Goal: Task Accomplishment & Management: Use online tool/utility

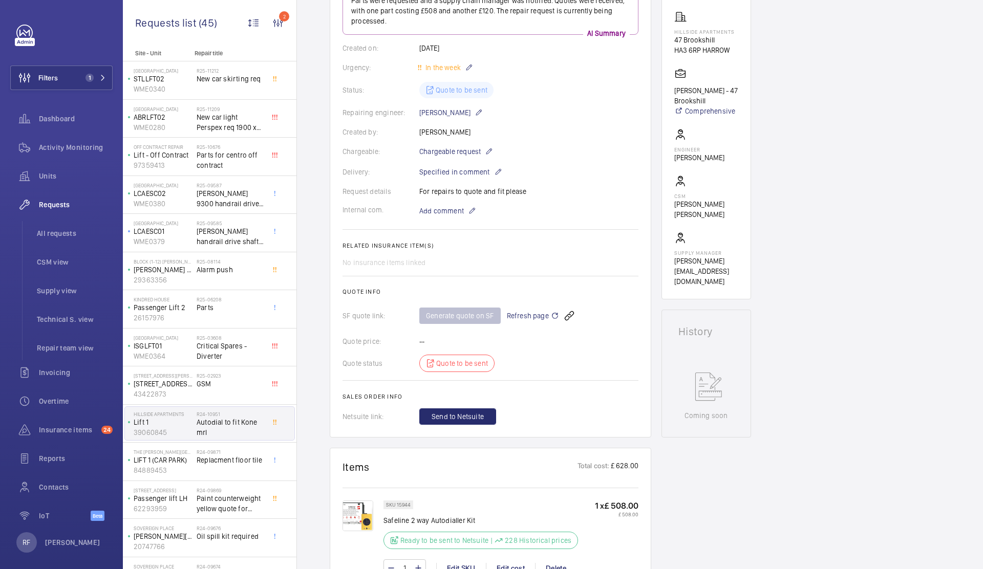
scroll to position [17, 0]
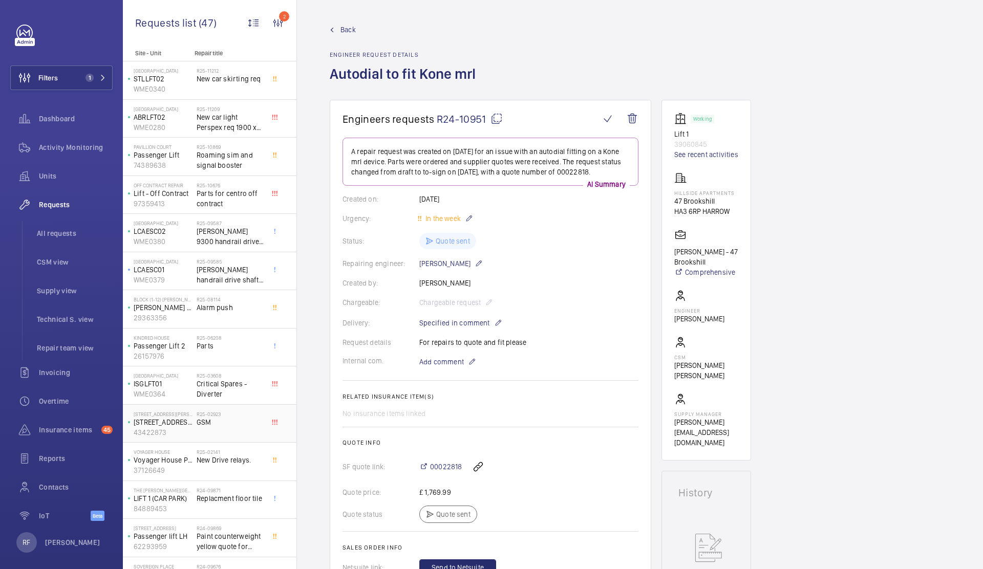
click at [227, 421] on span "GSM" at bounding box center [231, 422] width 68 height 10
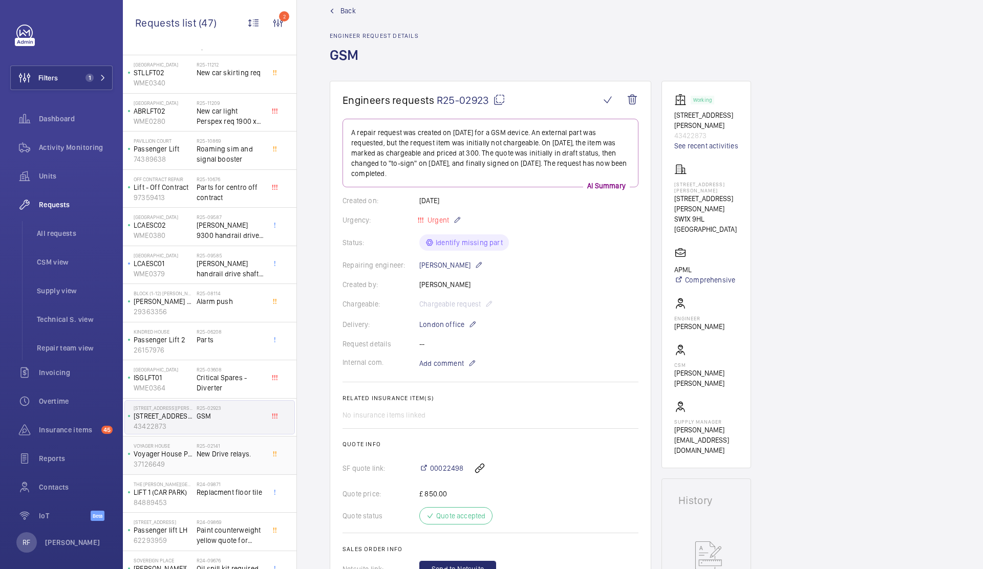
scroll to position [15, 0]
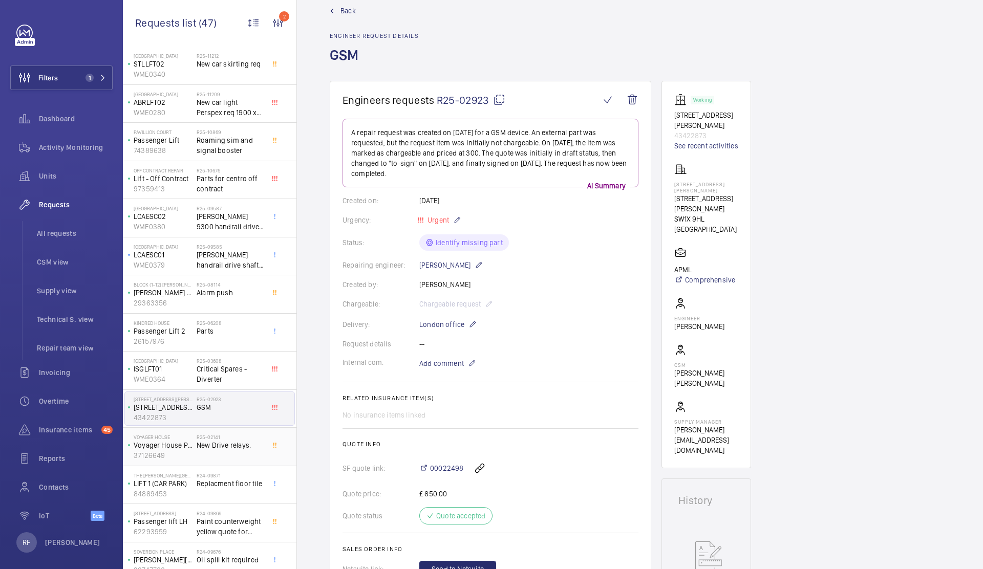
click at [229, 444] on span "New Drive relays." at bounding box center [231, 445] width 68 height 10
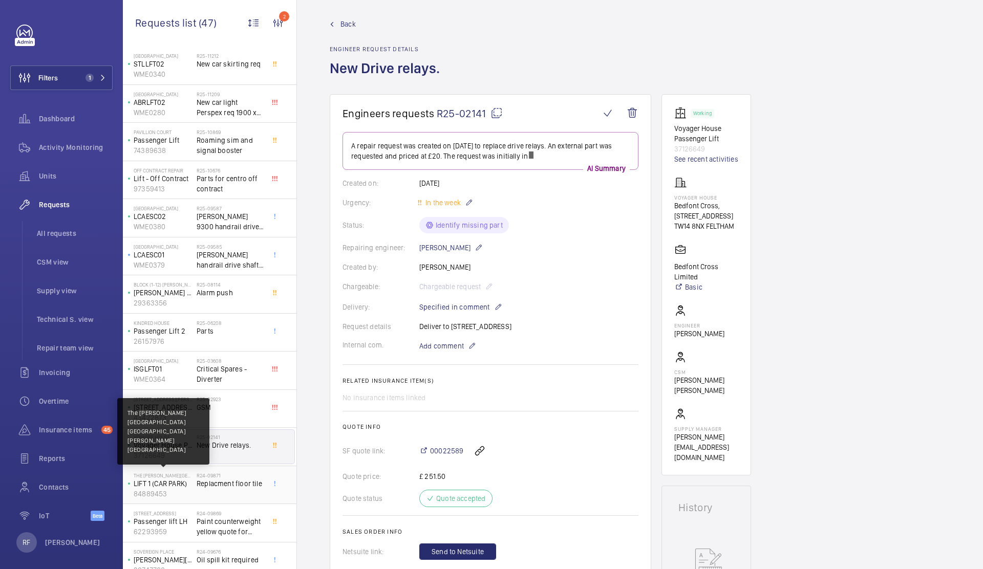
scroll to position [12, 0]
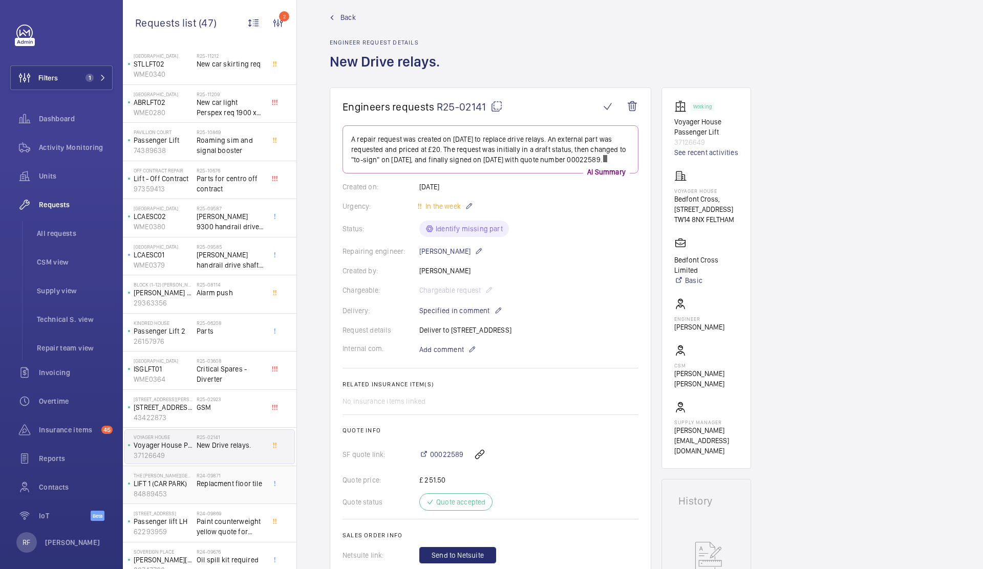
click at [201, 484] on span "Replacment floor tile" at bounding box center [231, 484] width 68 height 10
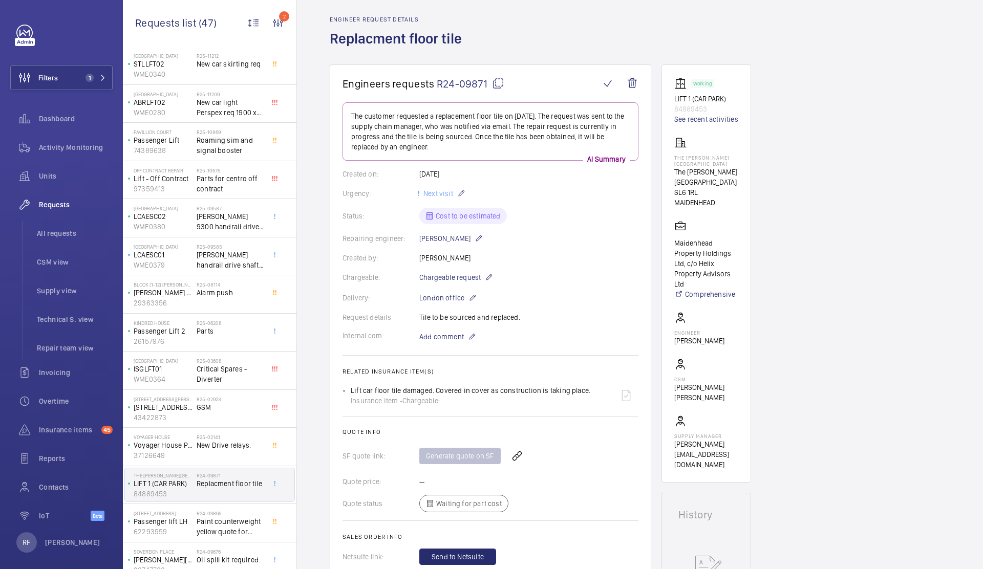
scroll to position [47, 0]
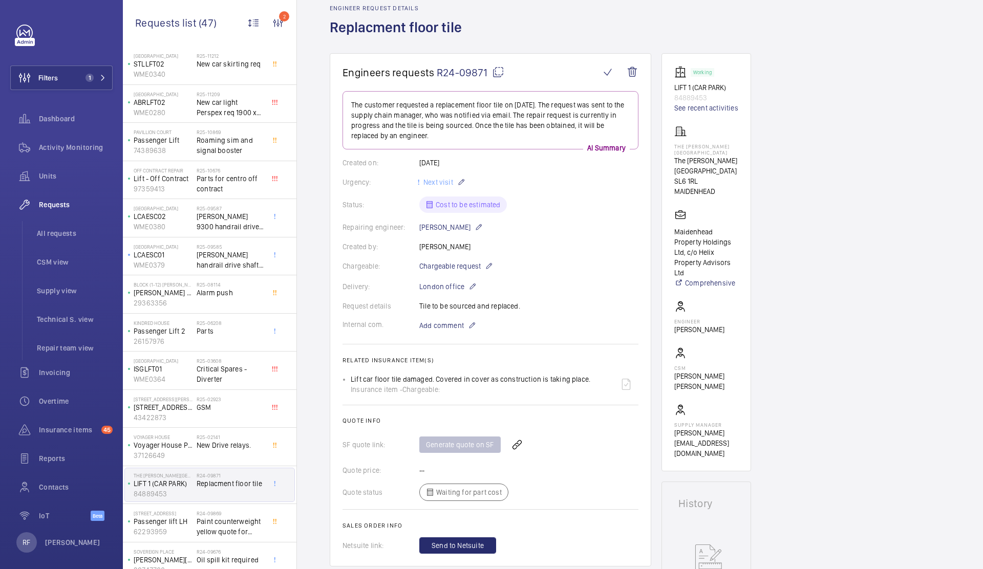
click at [210, 481] on span "Replacment floor tile" at bounding box center [231, 484] width 68 height 10
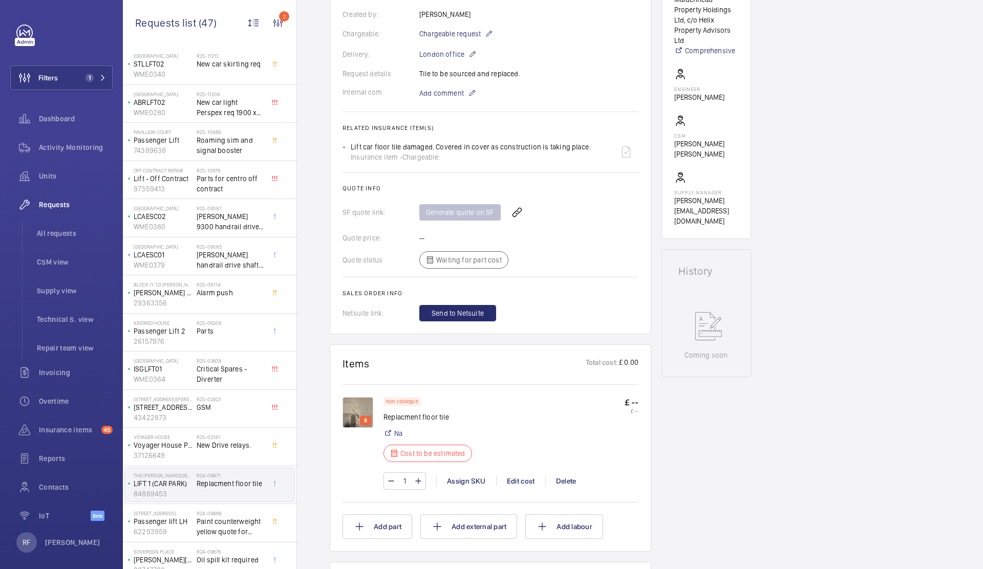
scroll to position [119, 0]
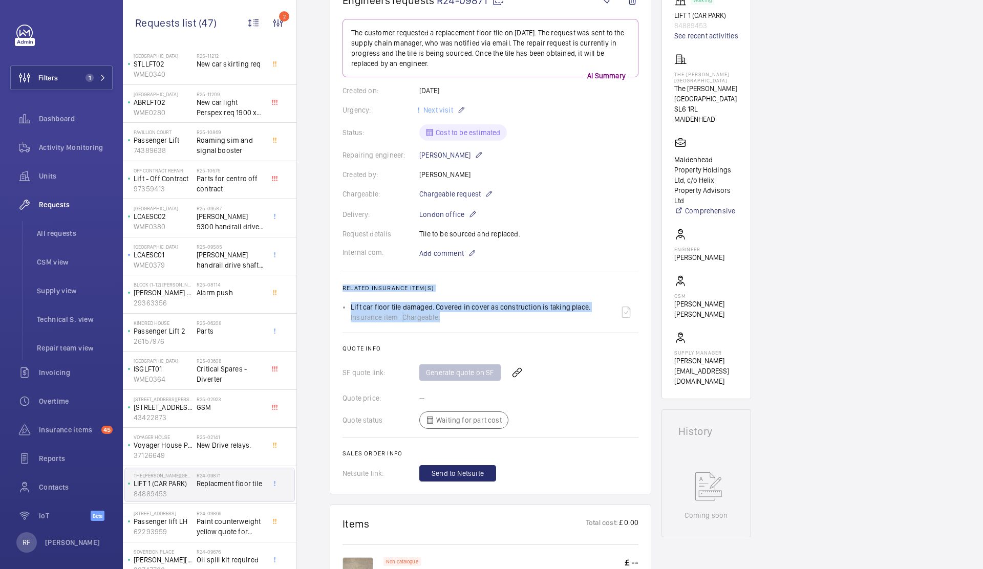
drag, startPoint x: 339, startPoint y: 288, endPoint x: 452, endPoint y: 322, distance: 117.9
click at [452, 322] on wm-front-card "Engineers requests R24-09871 The customer requested a replacement floor tile on…" at bounding box center [491, 237] width 322 height 513
copy wm-front-card-body "Related insurance item(s) Lift car floor tile damaged. Covered in cover as cons…"
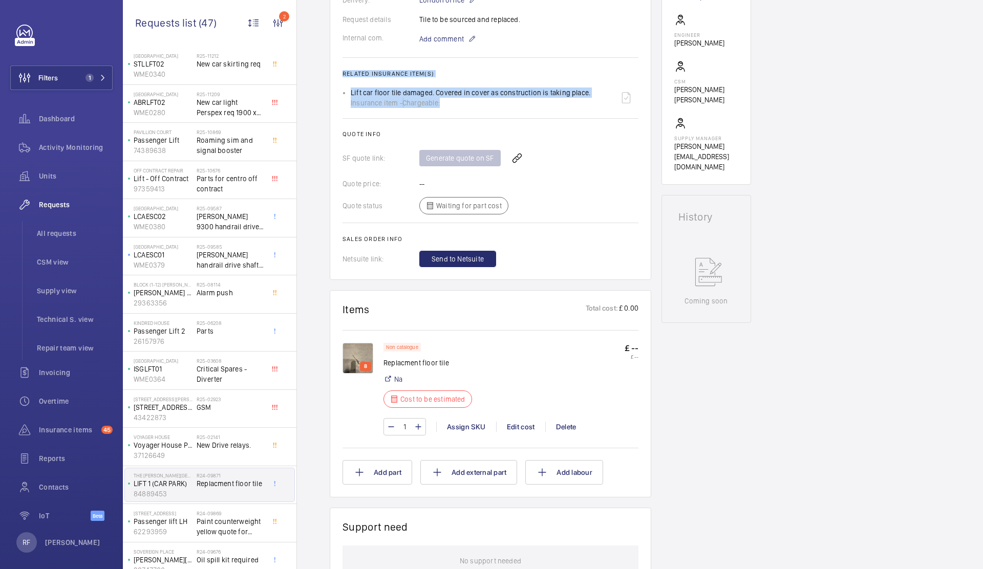
scroll to position [399, 0]
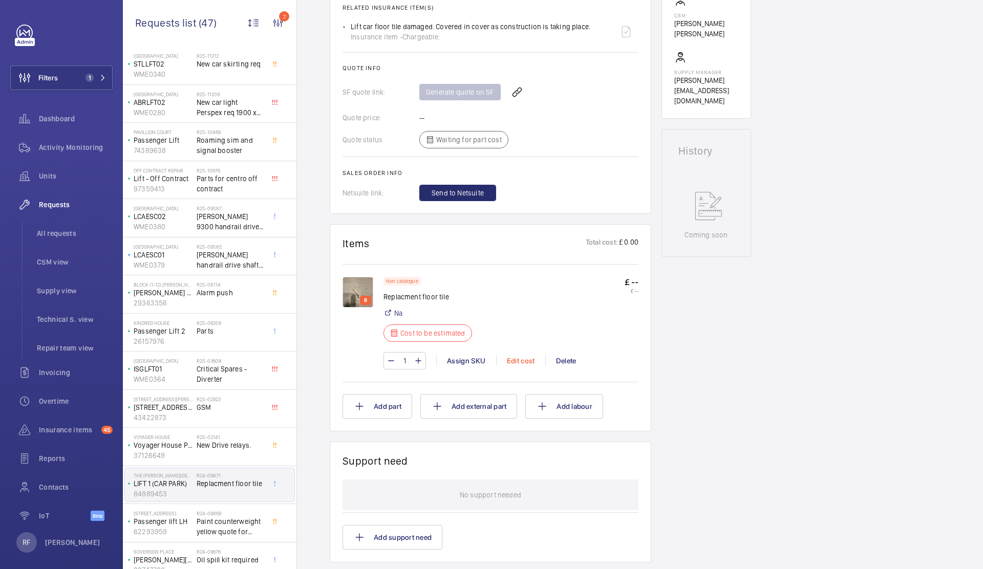
click at [525, 361] on div "Edit cost" at bounding box center [520, 361] width 49 height 10
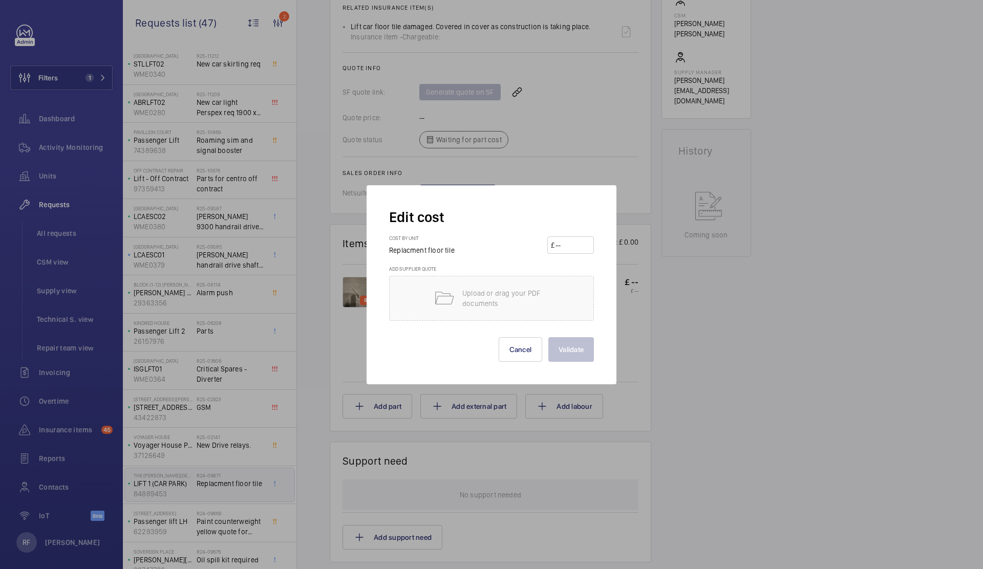
click at [565, 242] on input "number" at bounding box center [572, 245] width 36 height 16
type input "1875"
click at [556, 351] on button "Validate" at bounding box center [571, 349] width 46 height 25
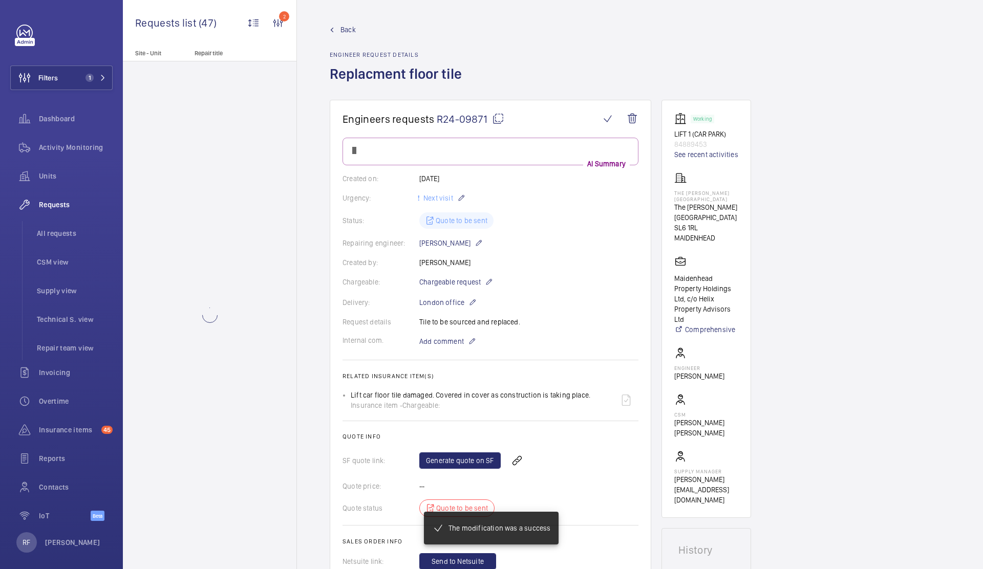
scroll to position [0, 0]
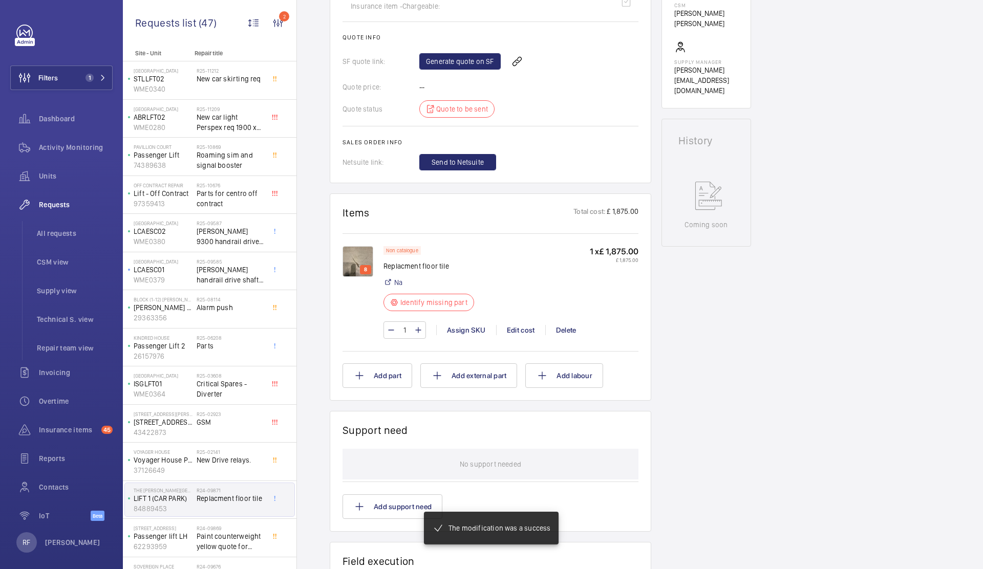
scroll to position [420, 0]
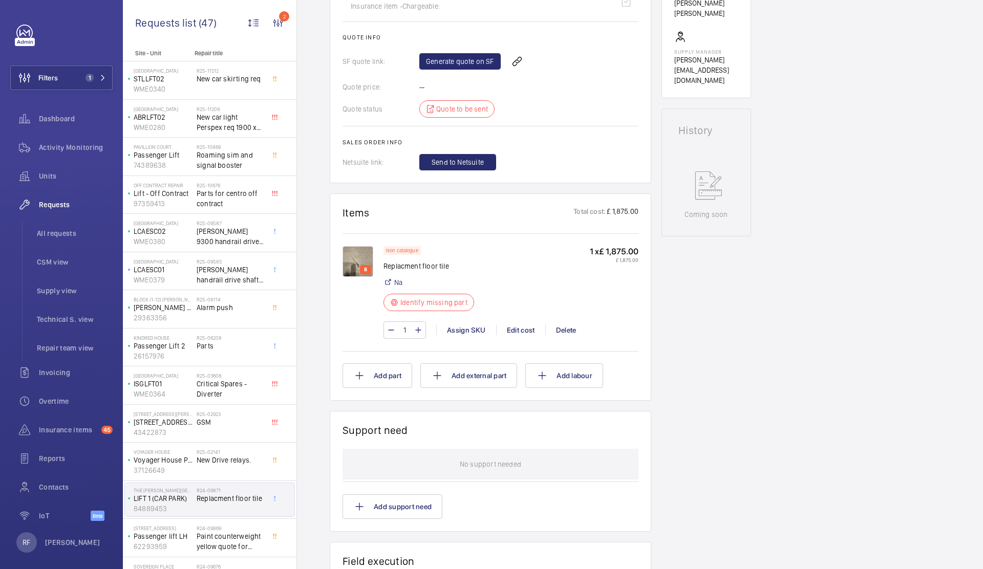
click at [364, 262] on img at bounding box center [357, 261] width 31 height 31
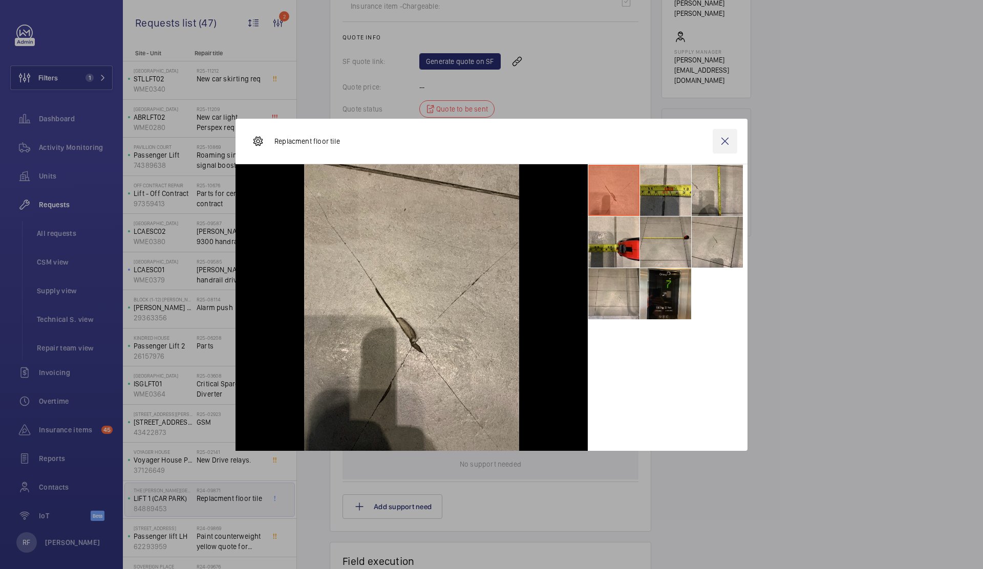
click at [721, 143] on wm-front-icon-button at bounding box center [725, 141] width 25 height 25
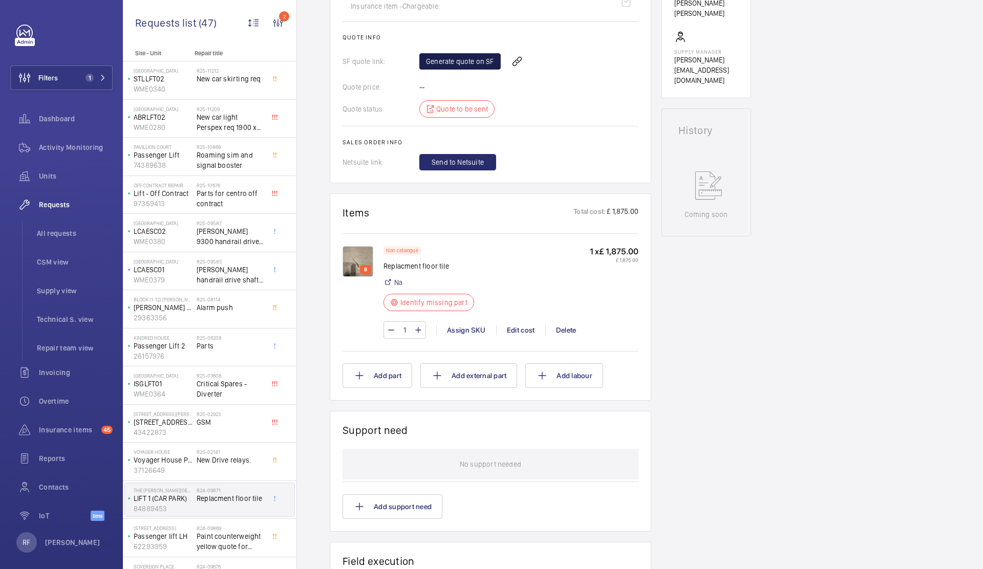
click at [452, 67] on link "Generate quote on SF" at bounding box center [459, 61] width 81 height 16
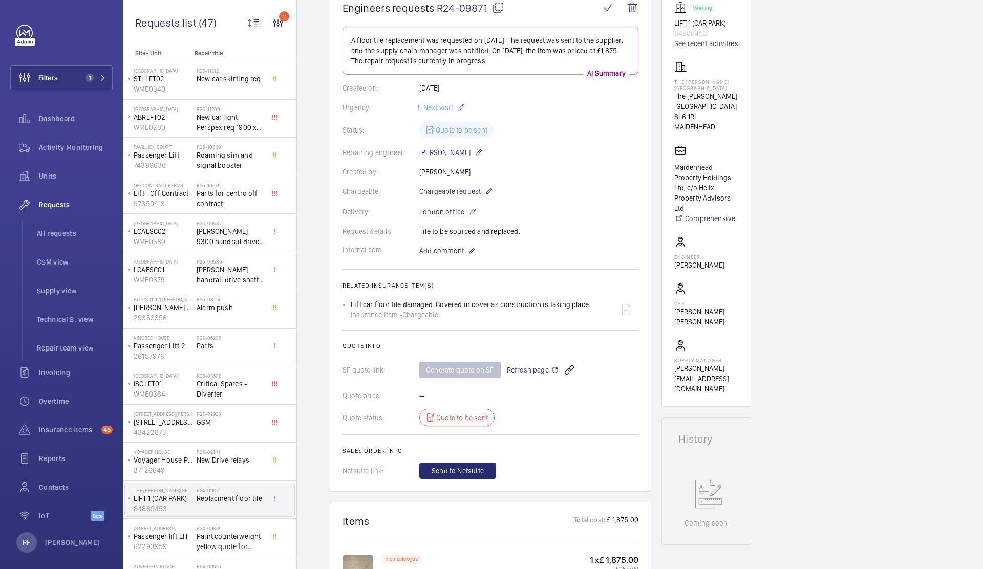
click at [504, 4] on h1 "Engineers requests R24-09871" at bounding box center [471, 8] width 258 height 13
click at [501, 8] on mat-icon at bounding box center [498, 8] width 12 height 12
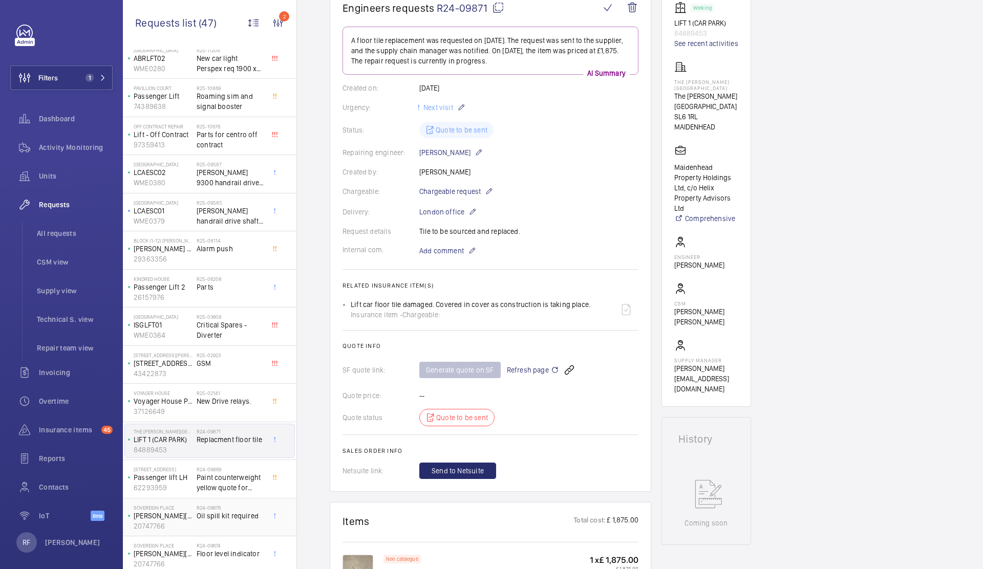
scroll to position [62, 0]
click at [223, 485] on span "Paint counterweight yellow quote for guarding and separating the lift shafts" at bounding box center [231, 479] width 68 height 20
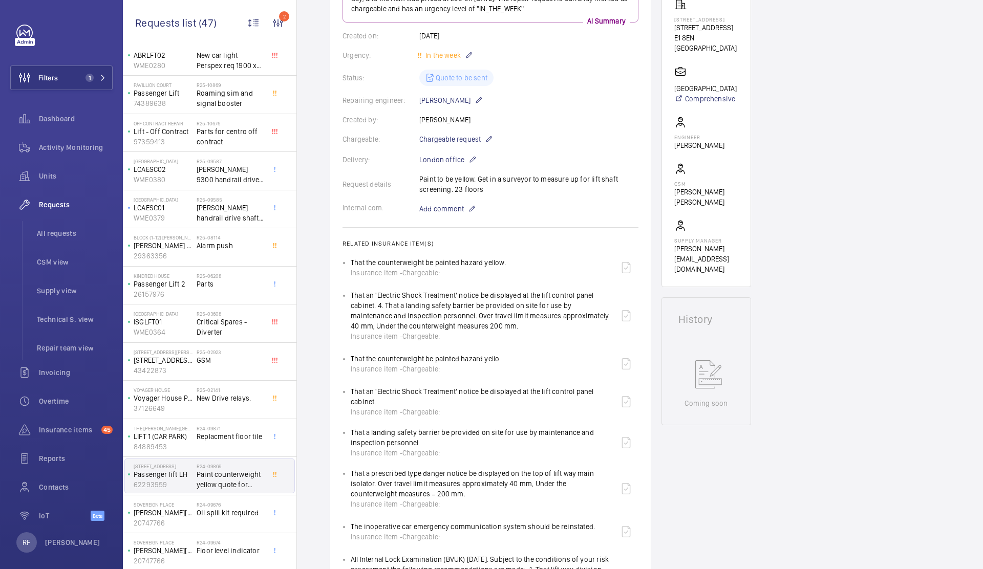
scroll to position [197, 0]
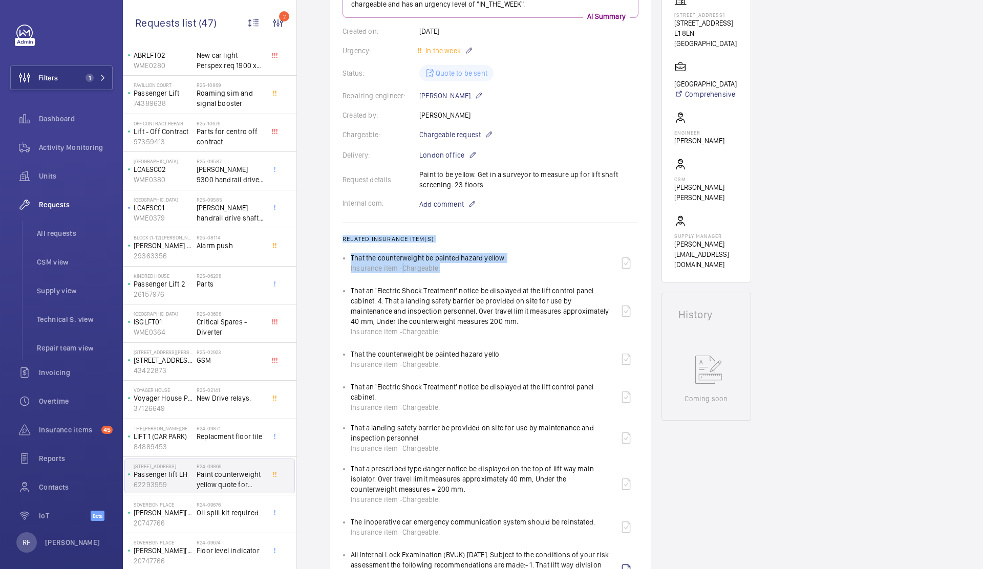
drag, startPoint x: 340, startPoint y: 238, endPoint x: 441, endPoint y: 268, distance: 105.8
click at [441, 268] on wm-front-card "Engineers requests R24-09869 A repair request was created on 2024-09-18 for pai…" at bounding box center [491, 341] width 322 height 839
copy wm-front-card-body "Related insurance item(s) That the counterweight be painted hazard yellow. Insu…"
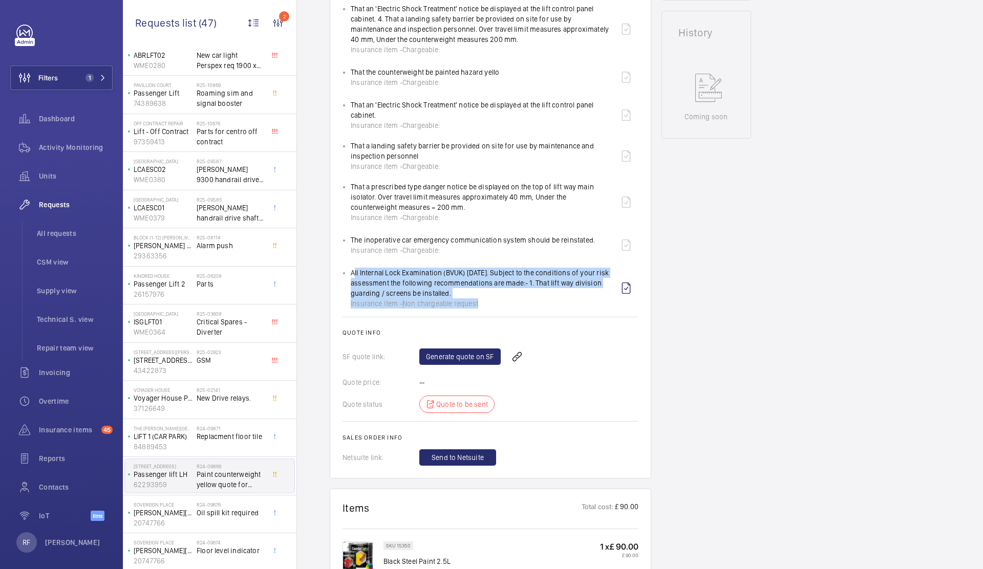
drag, startPoint x: 350, startPoint y: 271, endPoint x: 480, endPoint y: 307, distance: 134.5
click at [480, 307] on div "All Internal Lock Examination (BVUK) 22/07/2024. Subject to the conditions of y…" at bounding box center [482, 288] width 263 height 41
copy div "All Internal Lock Examination (BVUK) 22/07/2024. Subject to the conditions of y…"
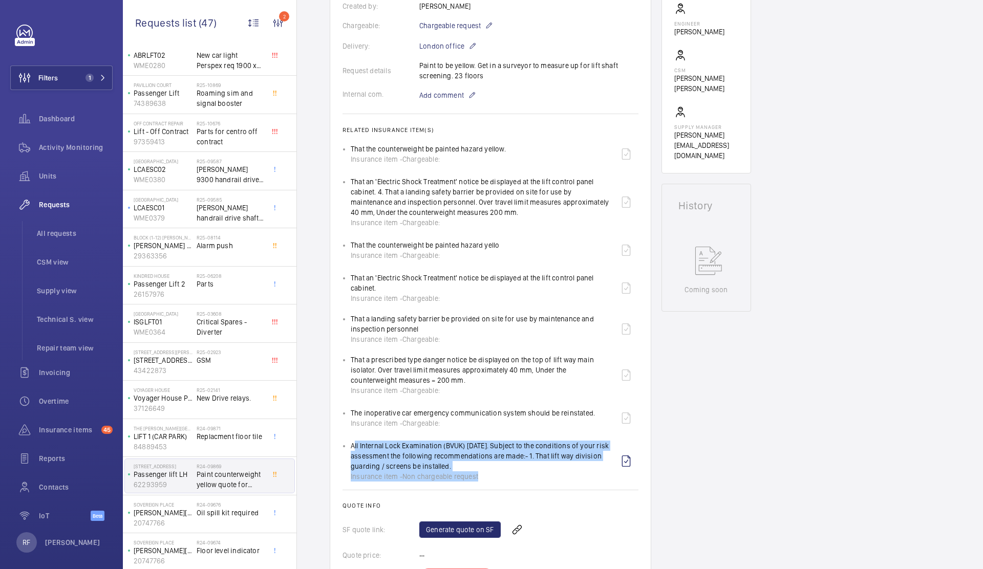
scroll to position [296, 0]
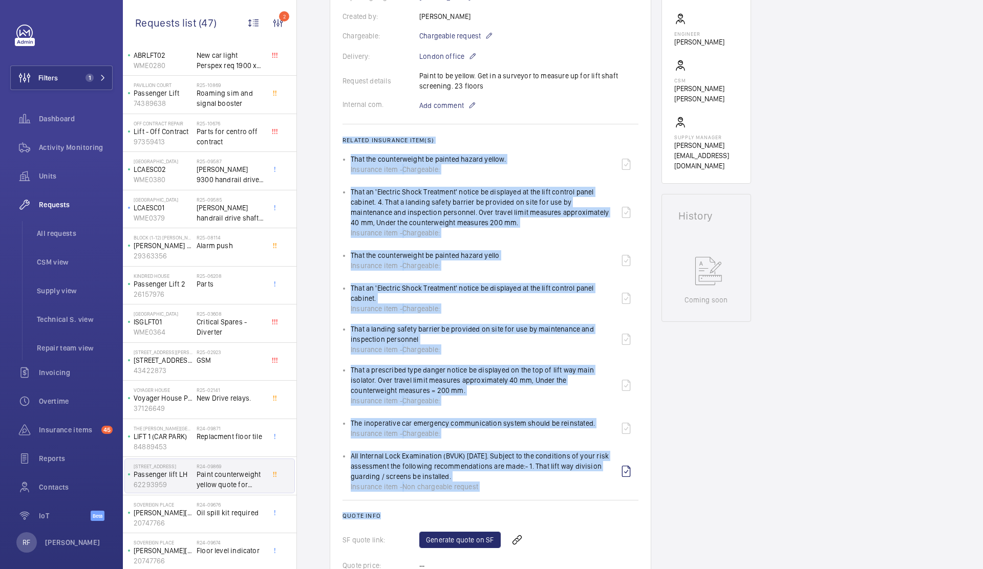
drag, startPoint x: 340, startPoint y: 138, endPoint x: 505, endPoint y: 516, distance: 412.2
click at [505, 516] on wm-front-card "Engineers requests R24-09869 A repair request was created on 2024-09-18 for pai…" at bounding box center [491, 242] width 322 height 839
click at [505, 516] on h2 "Quote info" at bounding box center [490, 515] width 296 height 7
drag, startPoint x: 341, startPoint y: 137, endPoint x: 488, endPoint y: 486, distance: 378.6
click at [488, 486] on wm-front-card "Engineers requests R24-09869 A repair request was created on 2024-09-18 for pai…" at bounding box center [491, 242] width 322 height 839
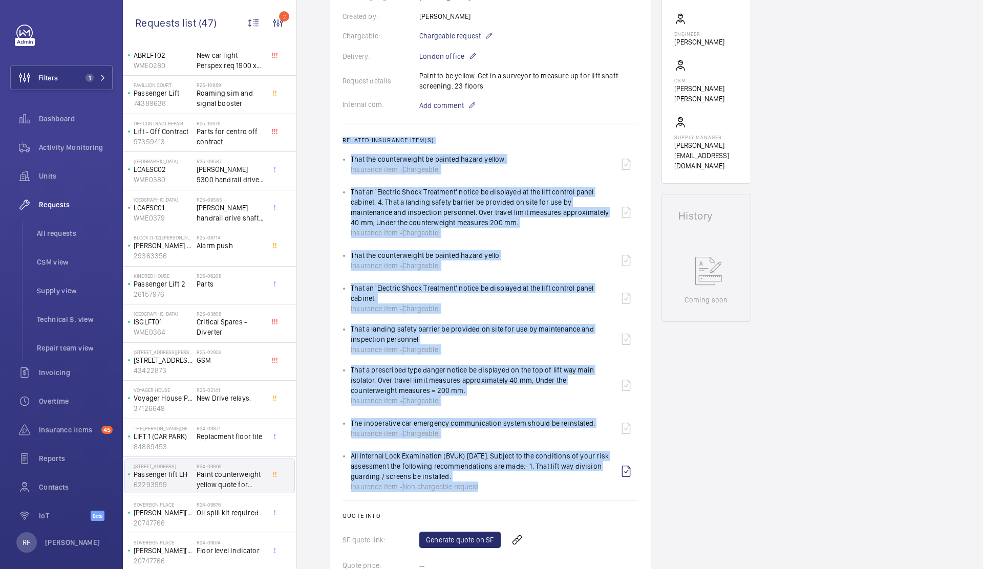
copy wm-front-card-body "Related insurance item(s) That the counterweight be painted hazard yellow. Insu…"
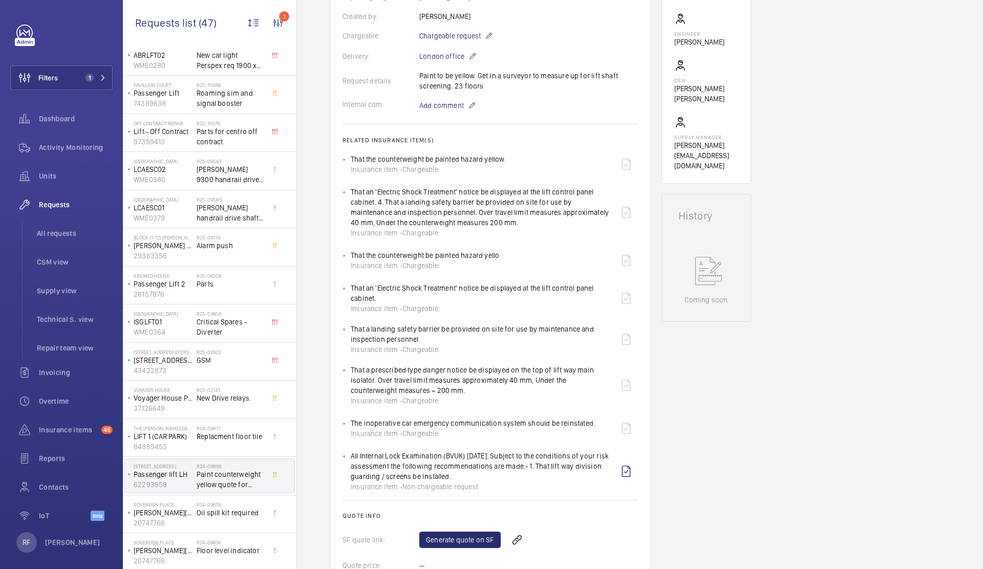
click at [433, 76] on div "Request details Paint to be yellow. Get in a surveyor to measure up for lift sh…" at bounding box center [490, 81] width 296 height 20
drag, startPoint x: 420, startPoint y: 74, endPoint x: 484, endPoint y: 90, distance: 66.4
click at [484, 90] on div "Request details Paint to be yellow. Get in a surveyor to measure up for lift sh…" at bounding box center [490, 81] width 296 height 20
copy p "Paint to be yellow. Get in a surveyor to measure up for lift shaft screening. 2…"
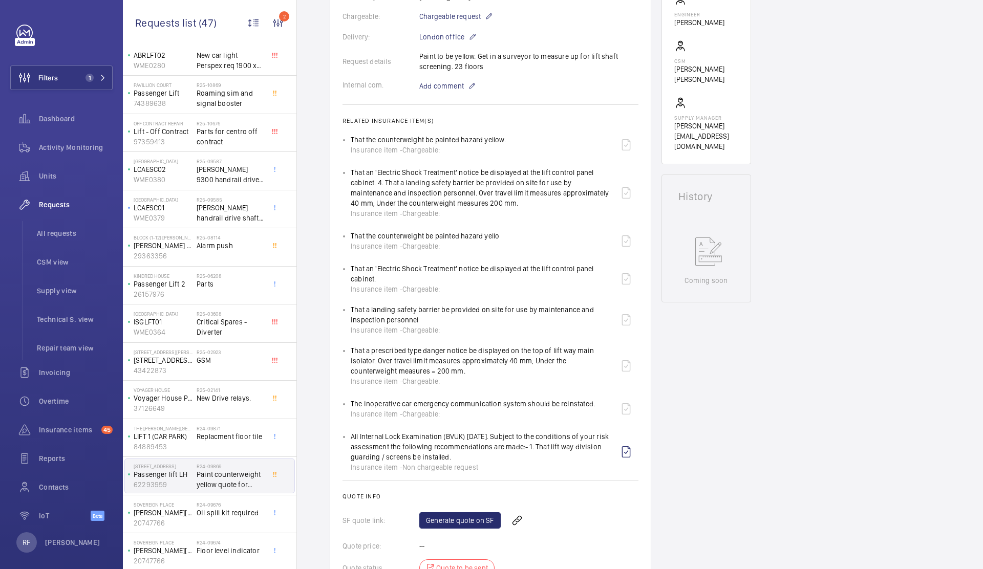
scroll to position [406, 0]
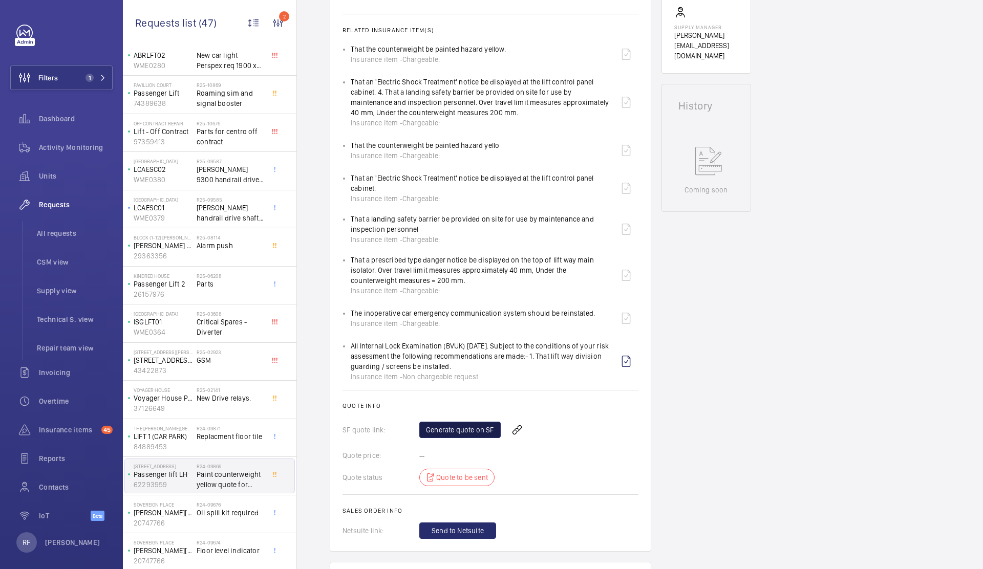
click at [472, 429] on link "Generate quote on SF" at bounding box center [459, 430] width 81 height 16
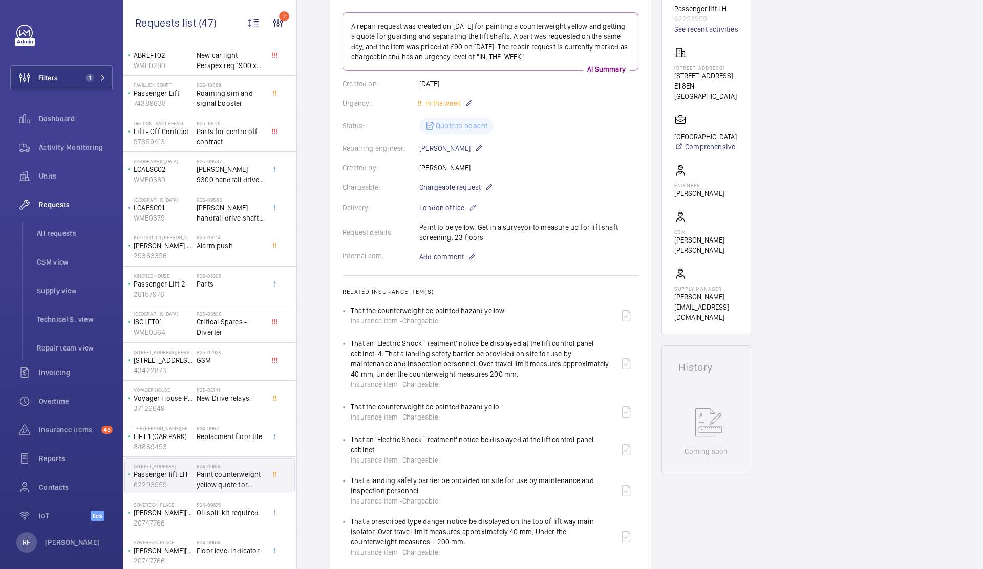
scroll to position [70, 0]
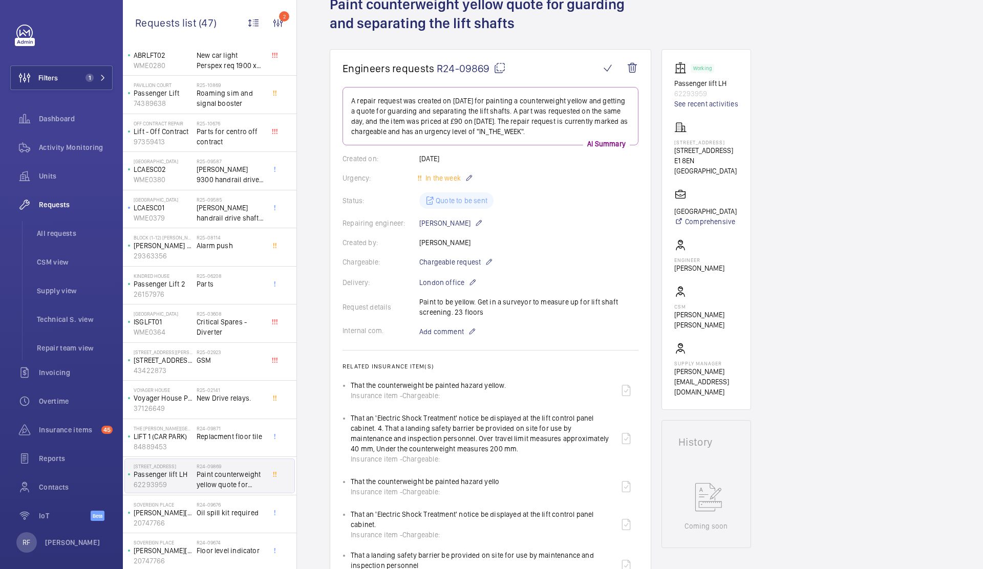
click at [499, 69] on mat-icon at bounding box center [500, 68] width 12 height 12
copy p "Paint to be yellow. Get in a surveyor to measure up for lift shaft screening. 2…"
type textarea "R24-09869"
click at [705, 102] on link "See recent activities" at bounding box center [706, 104] width 64 height 10
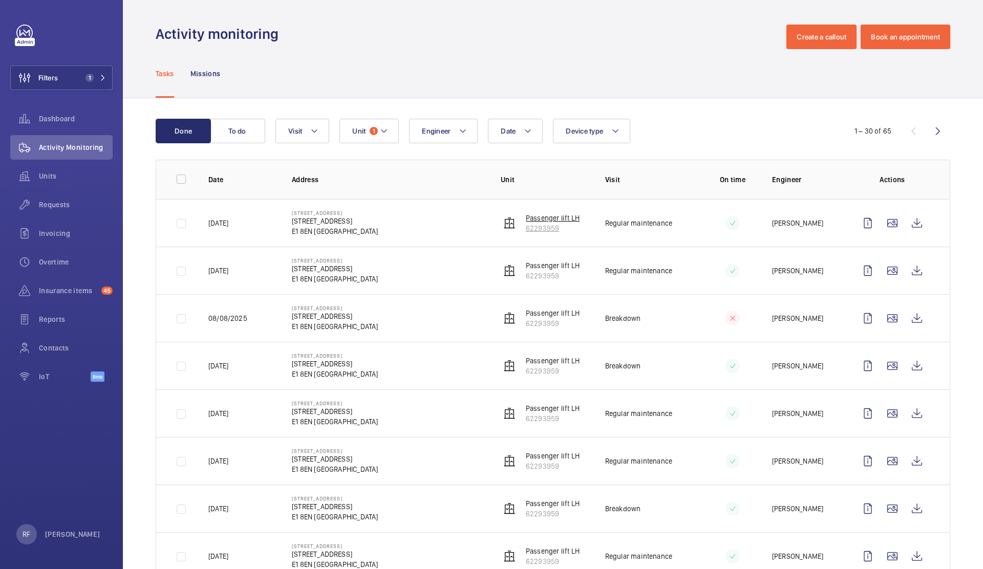
click at [541, 232] on p "62293959" at bounding box center [553, 228] width 54 height 10
click at [907, 225] on wm-front-icon-button at bounding box center [917, 223] width 25 height 25
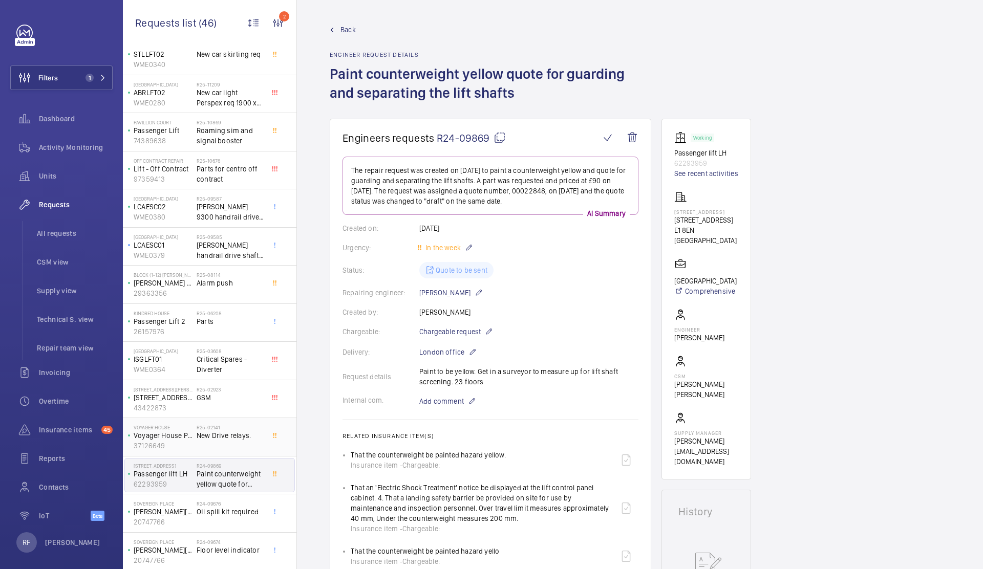
scroll to position [99, 0]
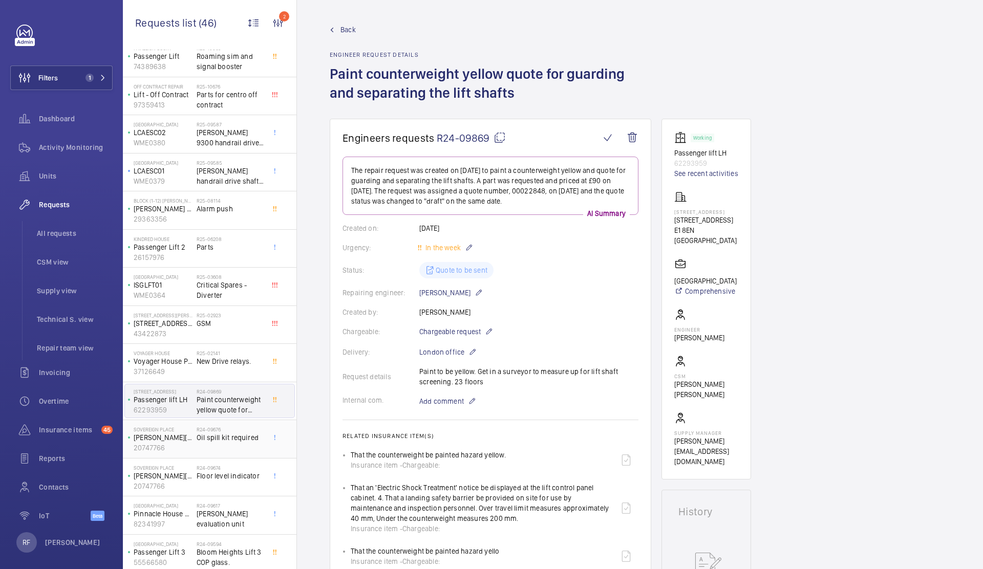
click at [240, 435] on span "Oil spill kit required" at bounding box center [231, 438] width 68 height 10
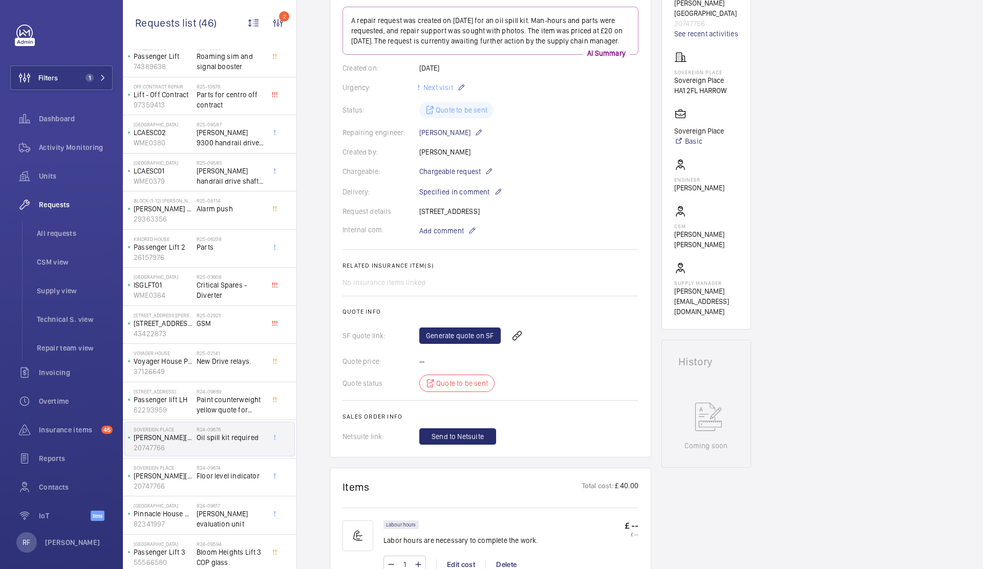
scroll to position [142, 0]
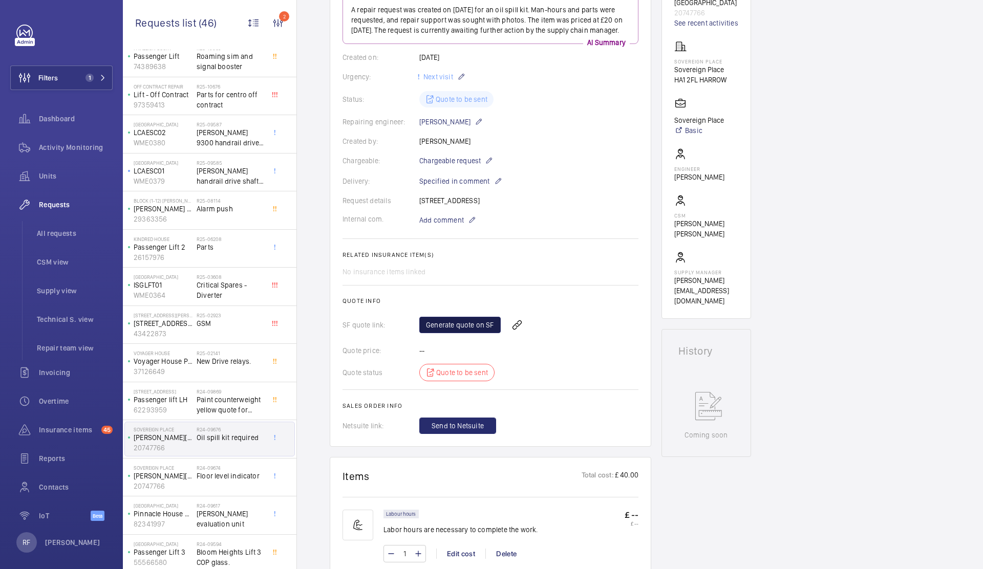
click at [456, 333] on link "Generate quote on SF" at bounding box center [459, 325] width 81 height 16
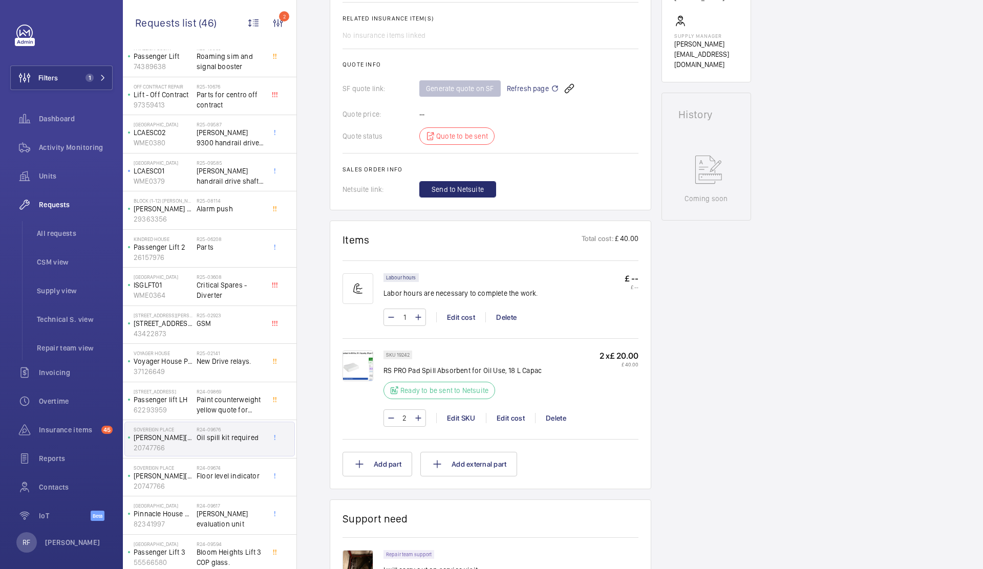
scroll to position [499, 0]
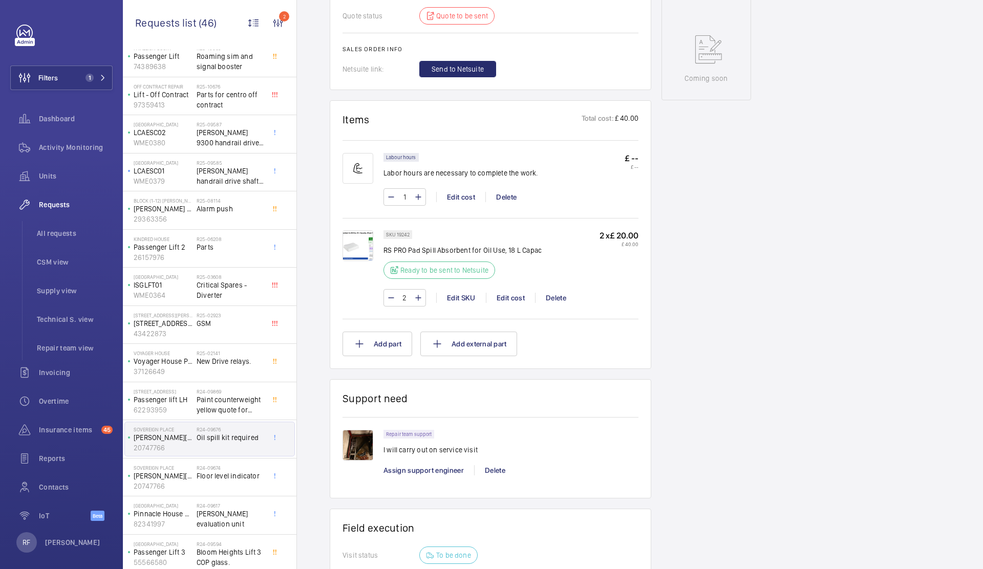
click at [360, 460] on img at bounding box center [357, 445] width 31 height 31
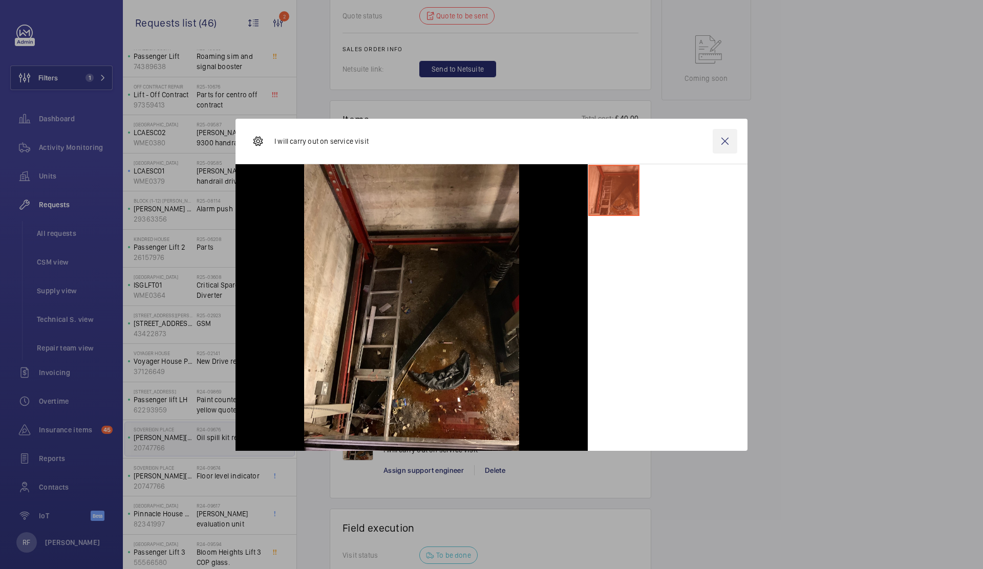
click at [725, 141] on wm-front-icon-button at bounding box center [725, 141] width 25 height 25
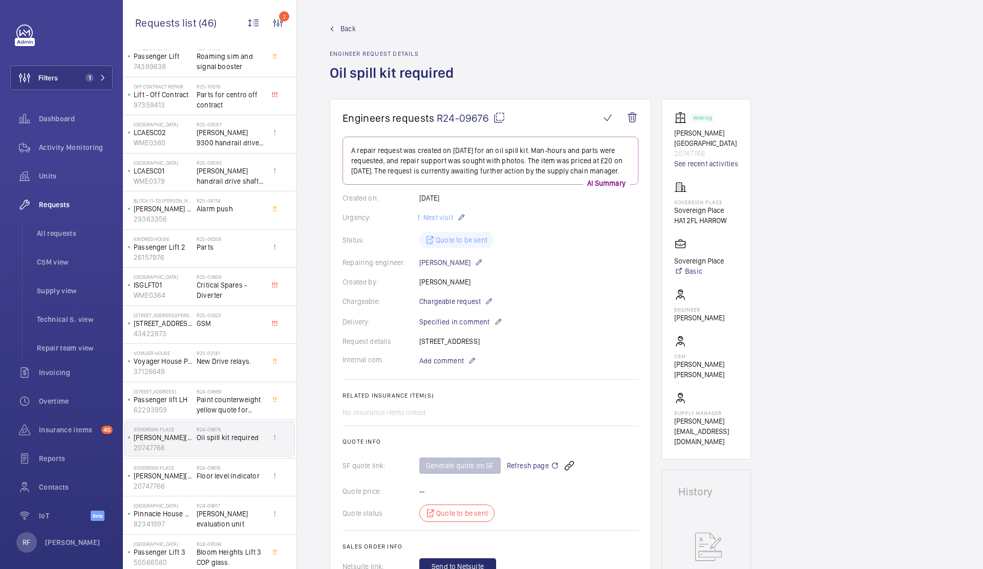
scroll to position [0, 0]
click at [498, 117] on mat-icon at bounding box center [499, 119] width 12 height 12
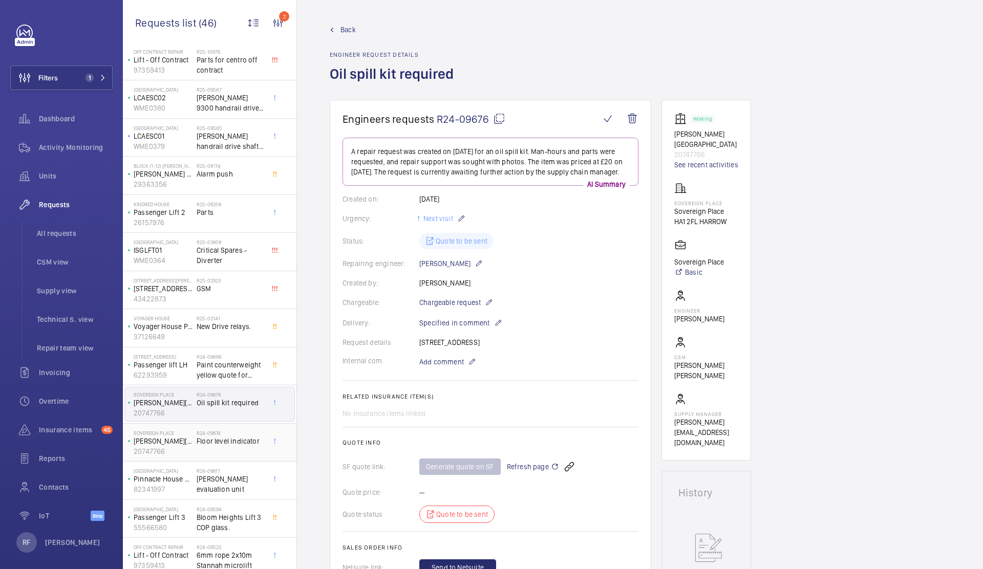
scroll to position [134, 0]
click at [197, 440] on span "Floor level indicator" at bounding box center [231, 441] width 68 height 10
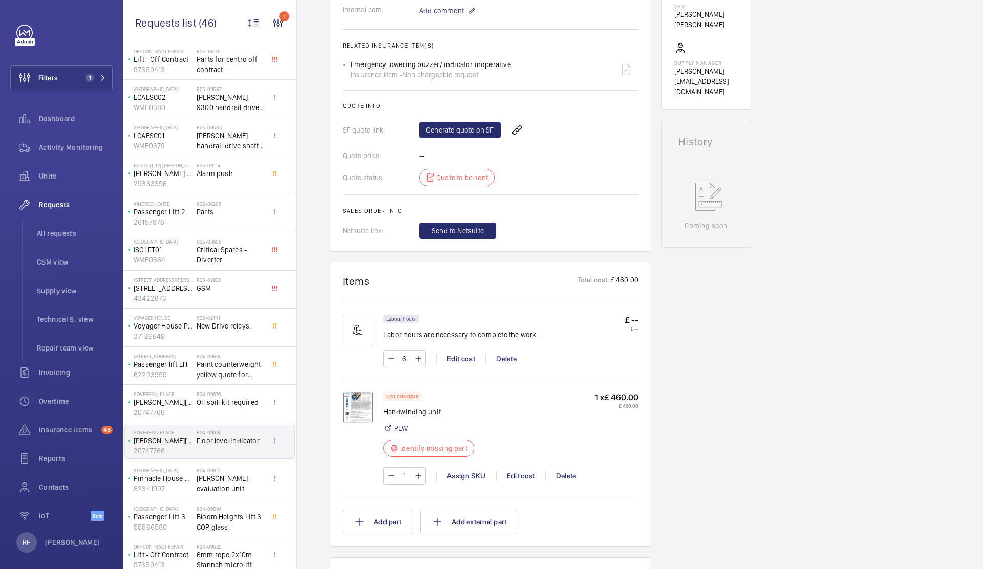
scroll to position [368, 0]
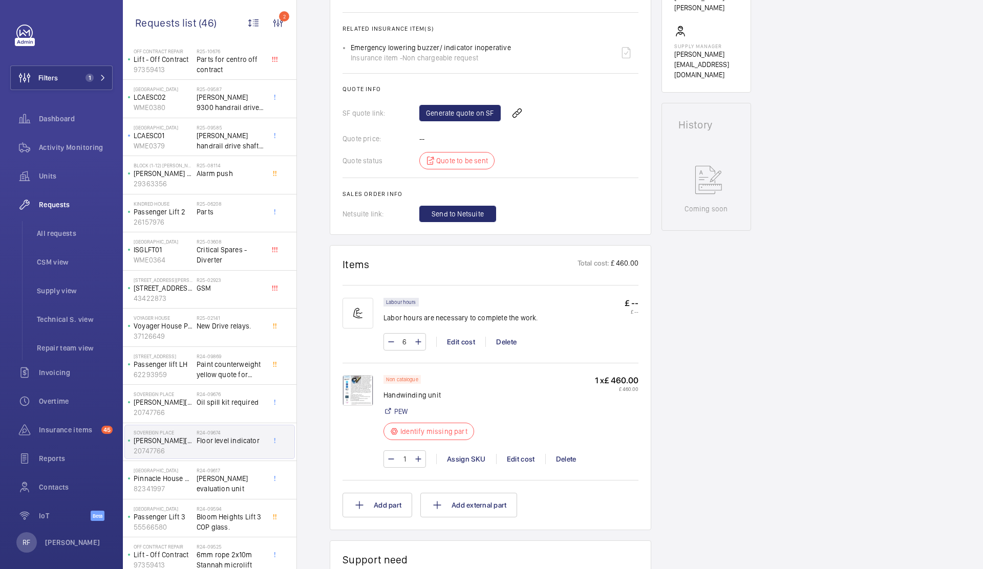
click at [363, 389] on img at bounding box center [357, 390] width 31 height 31
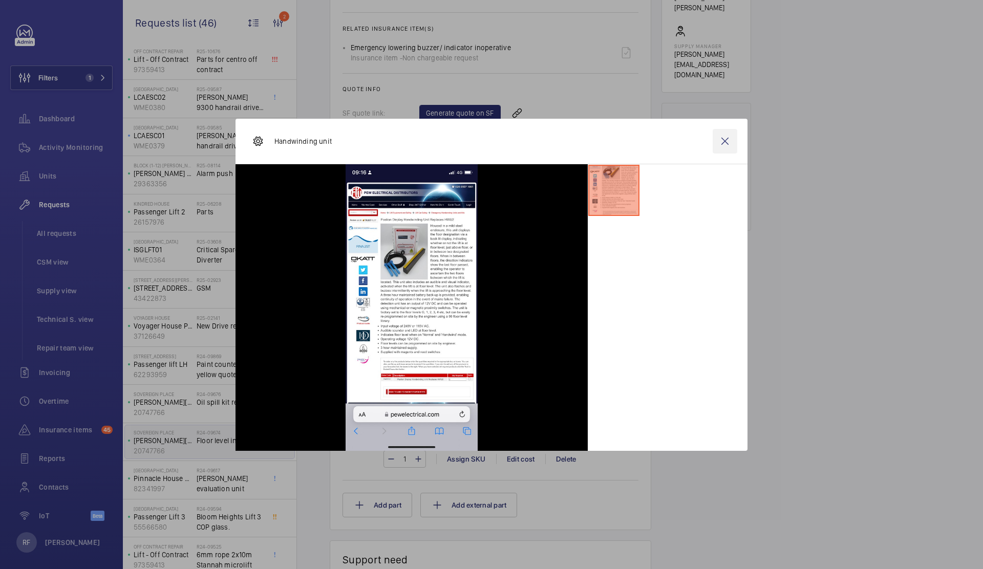
click at [722, 143] on wm-front-icon-button at bounding box center [725, 141] width 25 height 25
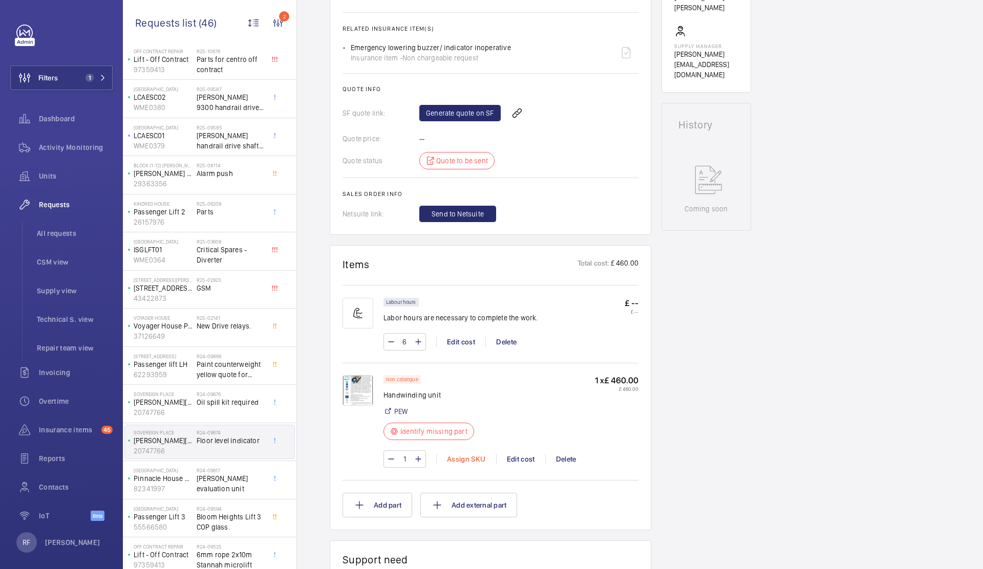
click at [455, 461] on div "Assign SKU" at bounding box center [466, 459] width 60 height 10
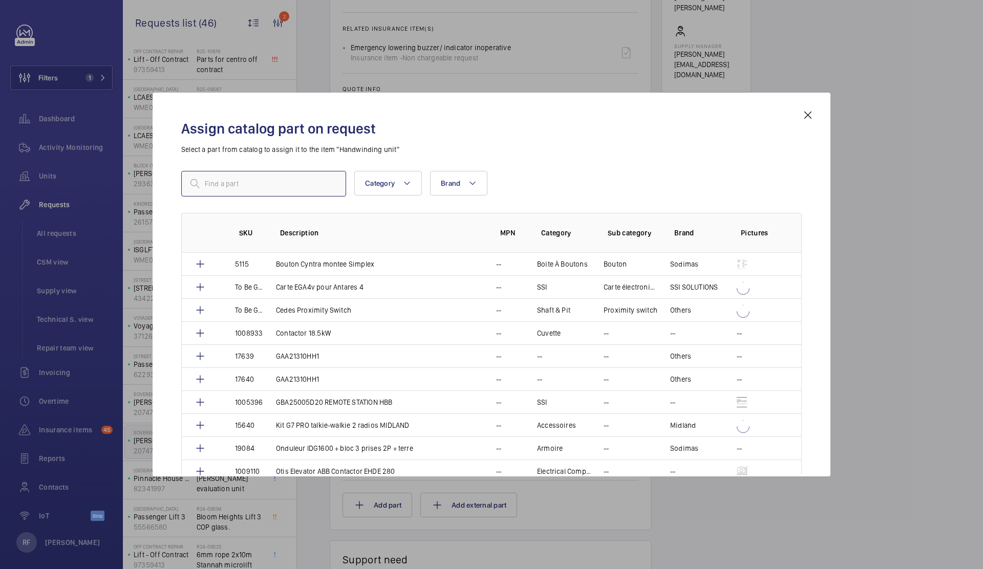
click at [237, 179] on input "text" at bounding box center [263, 184] width 165 height 26
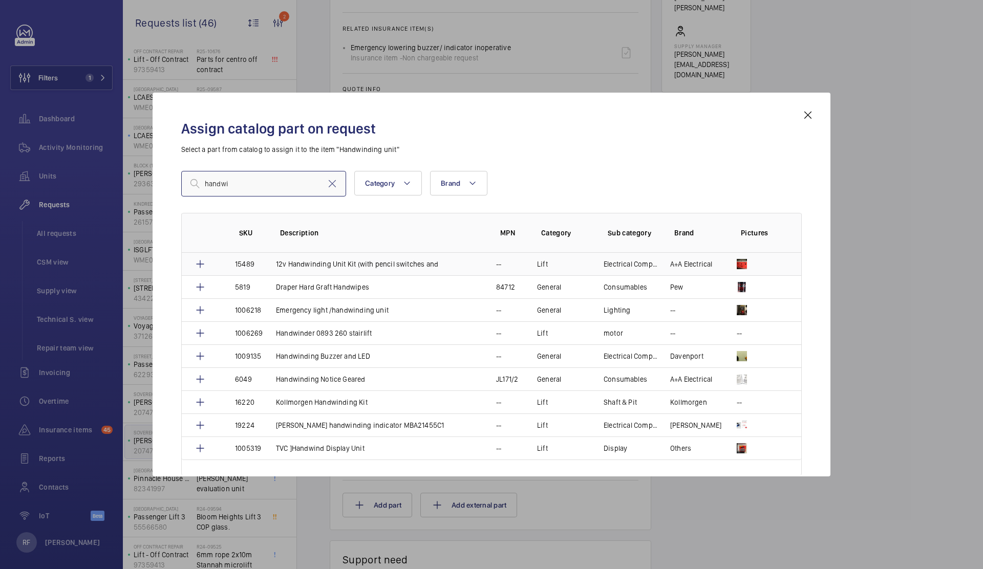
type input "handwi"
click at [206, 265] on td at bounding box center [202, 264] width 41 height 23
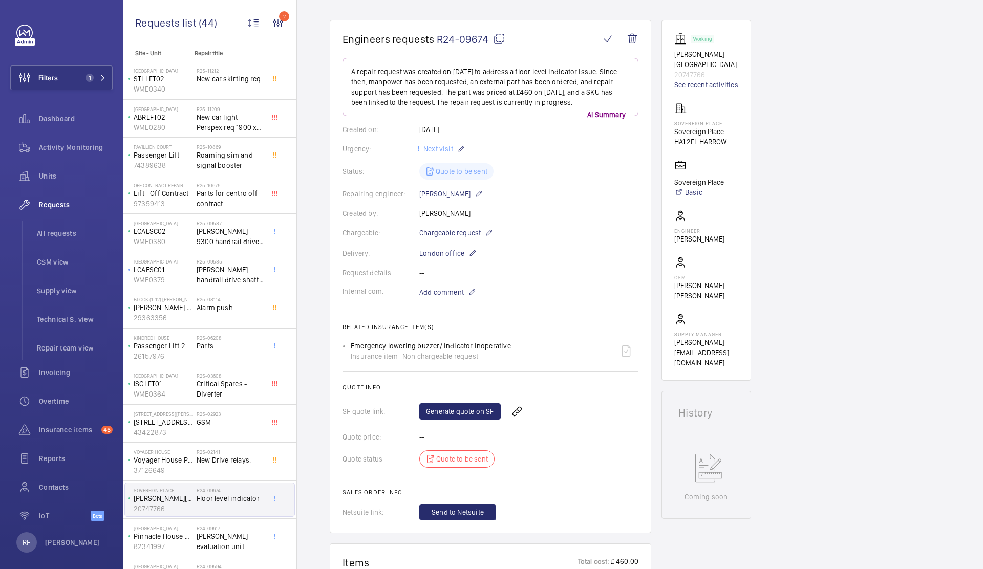
scroll to position [82, 0]
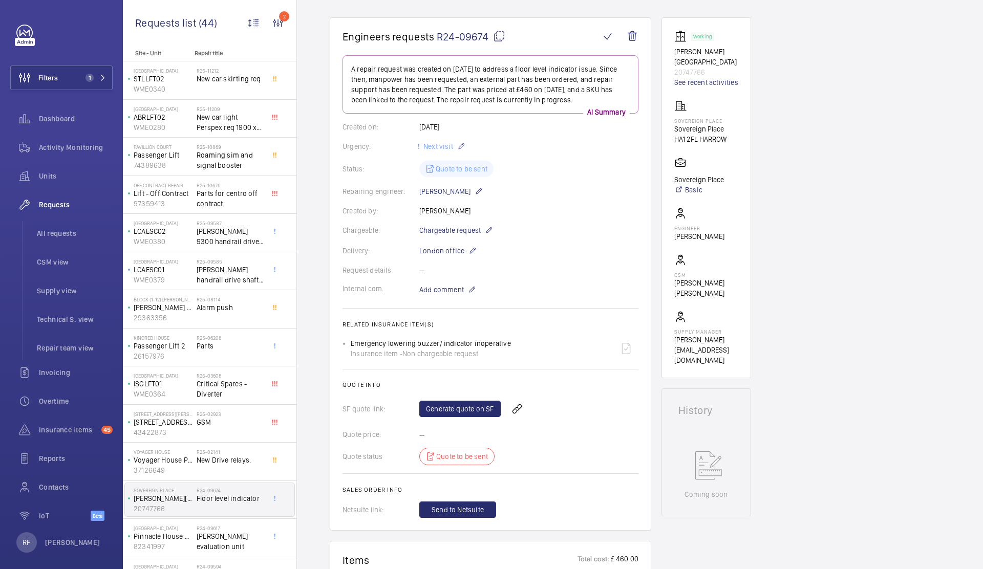
click at [367, 326] on h2 "Related insurance item(s)" at bounding box center [490, 324] width 296 height 7
drag, startPoint x: 339, startPoint y: 325, endPoint x: 482, endPoint y: 352, distance: 145.4
click at [482, 352] on wm-front-card "Engineers requests R24-09674 A repair request was created on 2024-09-13 to addr…" at bounding box center [491, 273] width 322 height 513
click at [482, 352] on div "Insurance item - Non chargeable request" at bounding box center [431, 354] width 160 height 10
drag, startPoint x: 342, startPoint y: 324, endPoint x: 481, endPoint y: 356, distance: 142.3
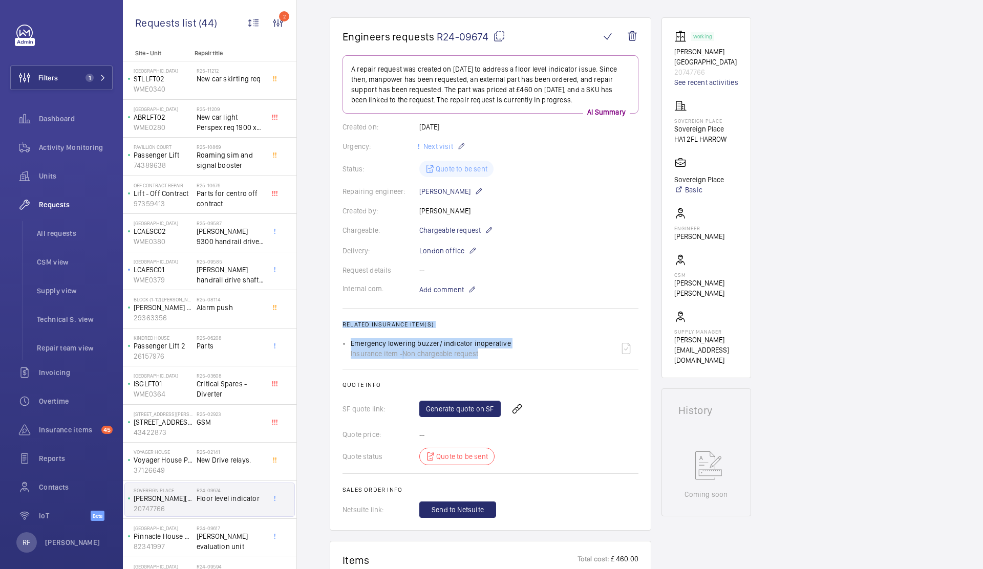
click at [481, 356] on wm-front-card "Engineers requests R24-09674 A repair request was created on 2024-09-13 to addr…" at bounding box center [491, 273] width 322 height 513
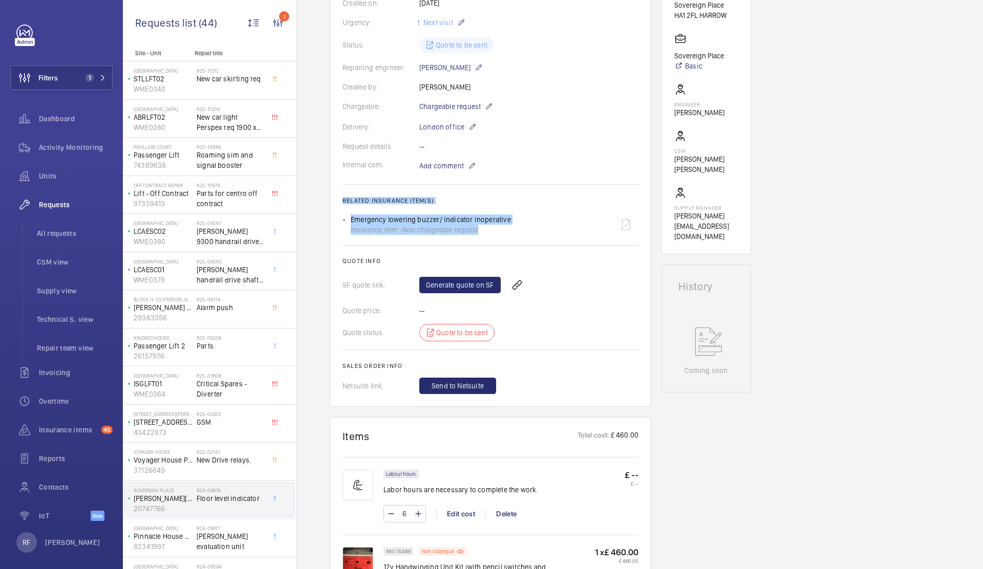
scroll to position [334, 0]
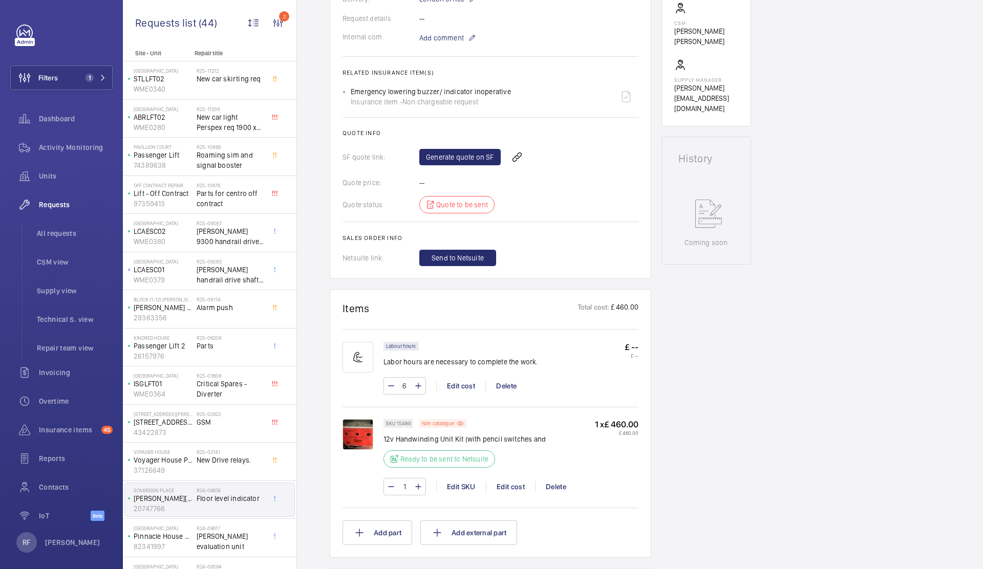
click at [432, 439] on p "12v Handwinding Unit Kit (with pencil switches and" at bounding box center [464, 439] width 162 height 10
copy div "12v Handwinding Unit Kit (with pencil switches and"
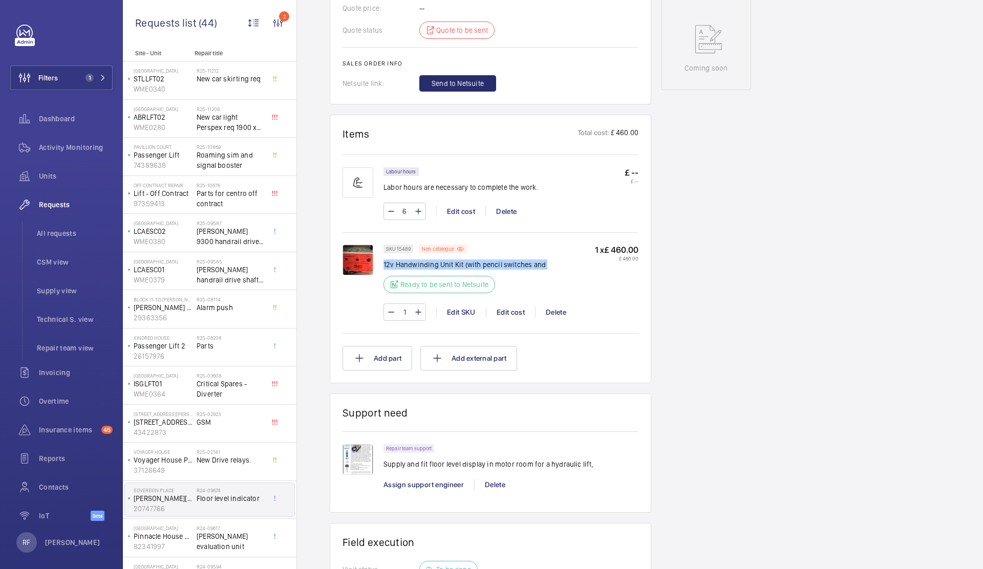
scroll to position [228, 0]
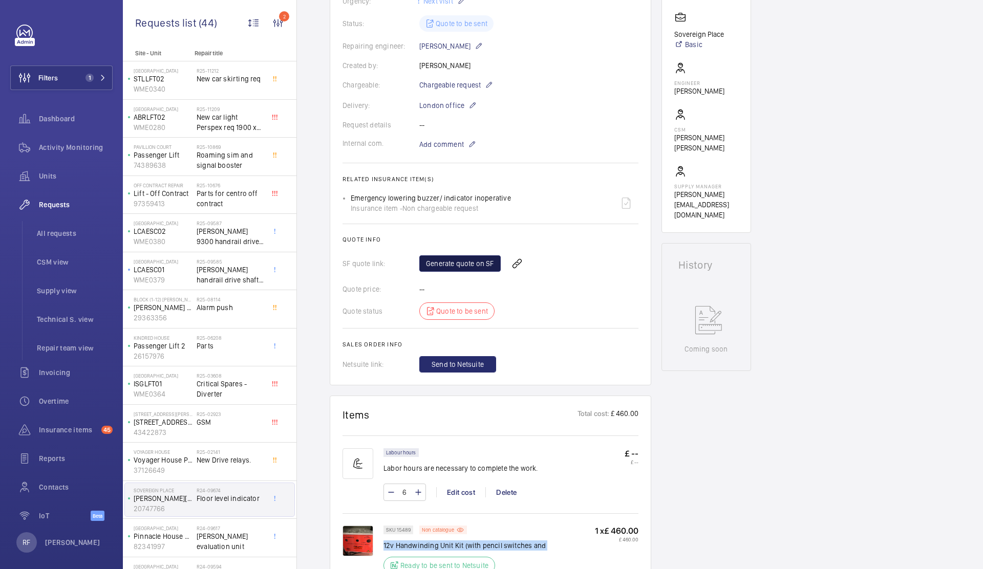
click at [467, 262] on link "Generate quote on SF" at bounding box center [459, 263] width 81 height 16
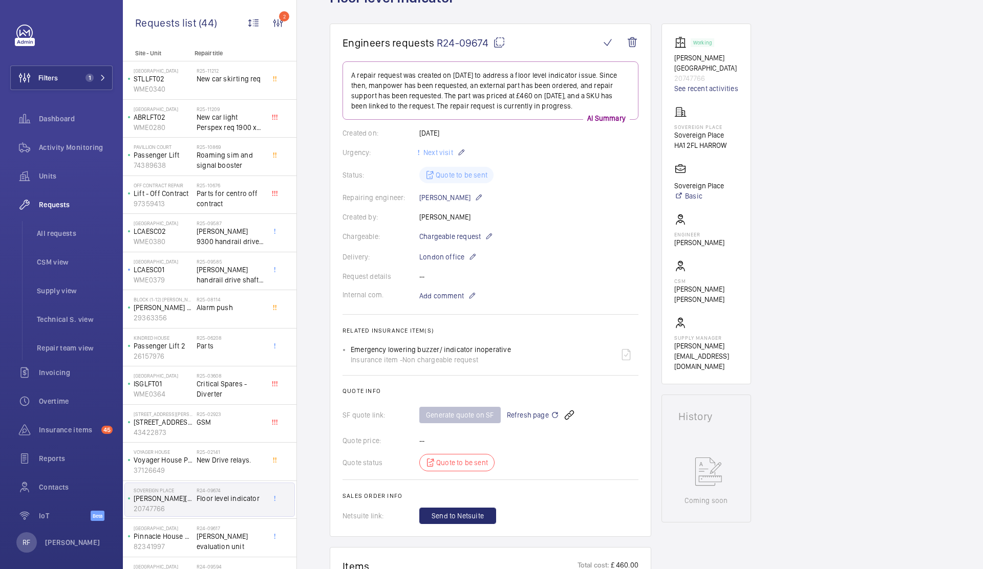
scroll to position [0, 0]
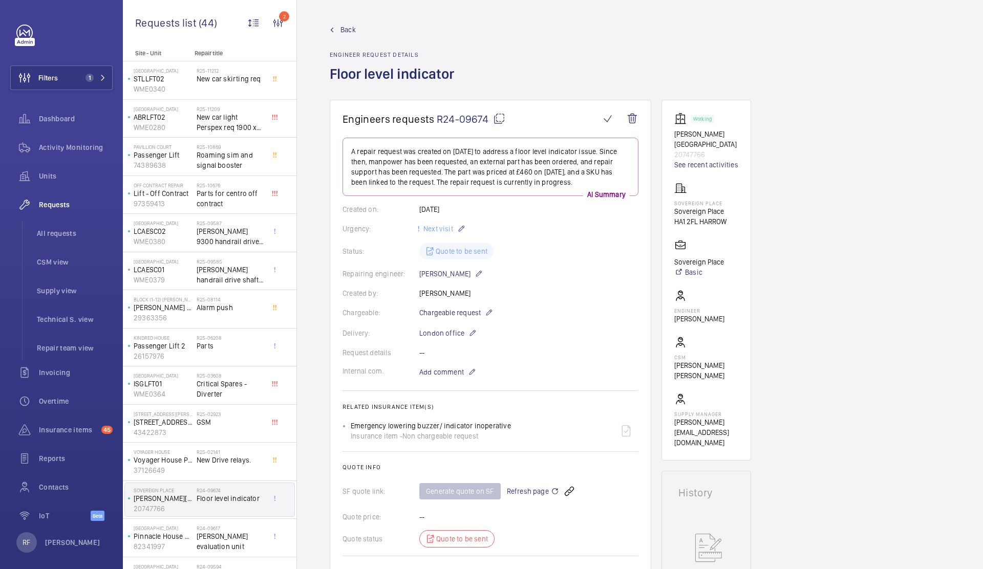
click at [503, 120] on mat-icon at bounding box center [499, 119] width 12 height 12
copy div "12v Handwinding Unit Kit (with pencil switches and"
type textarea "R24-09674"
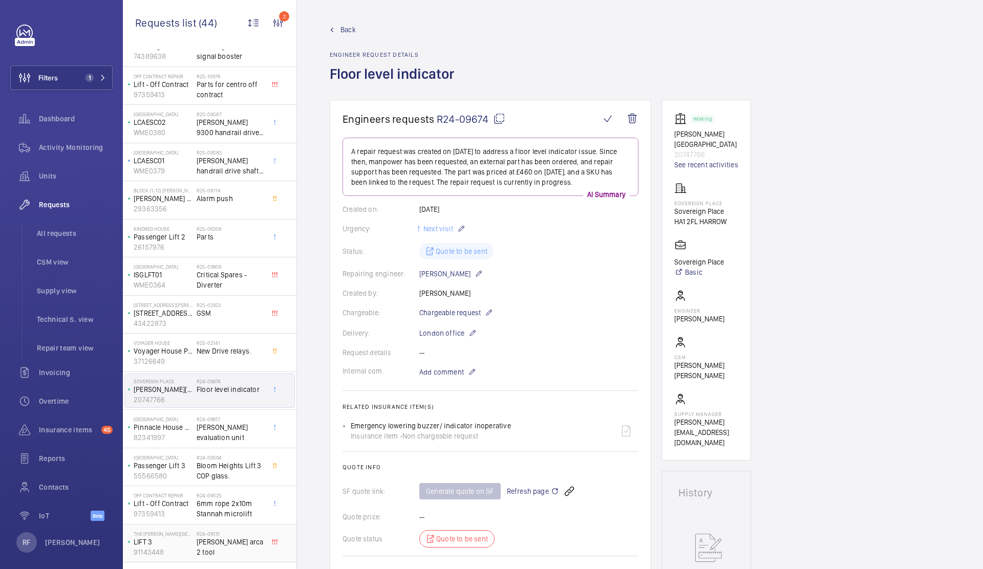
scroll to position [139, 0]
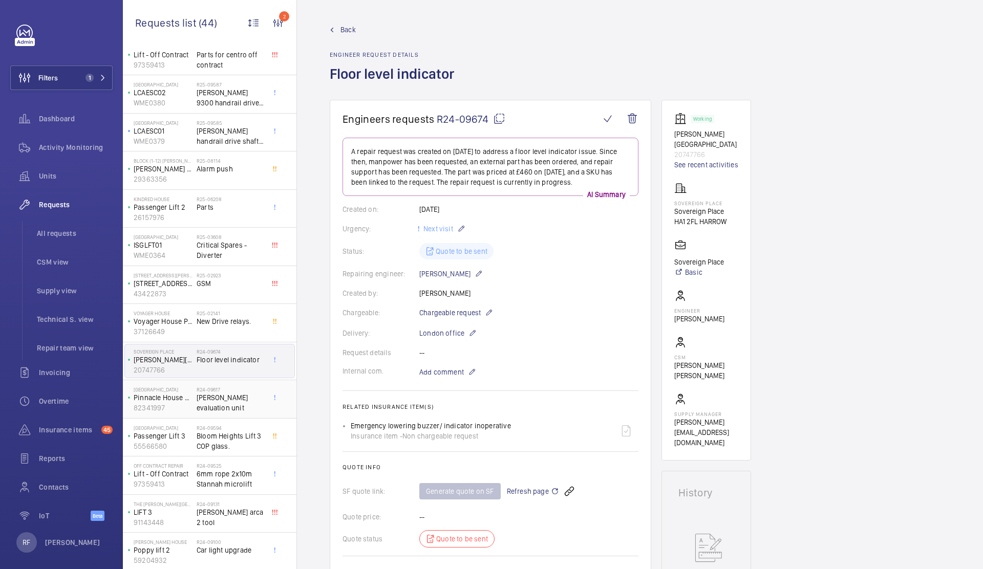
click at [200, 405] on div "R24-09617 Orona evaluation unit" at bounding box center [231, 402] width 68 height 30
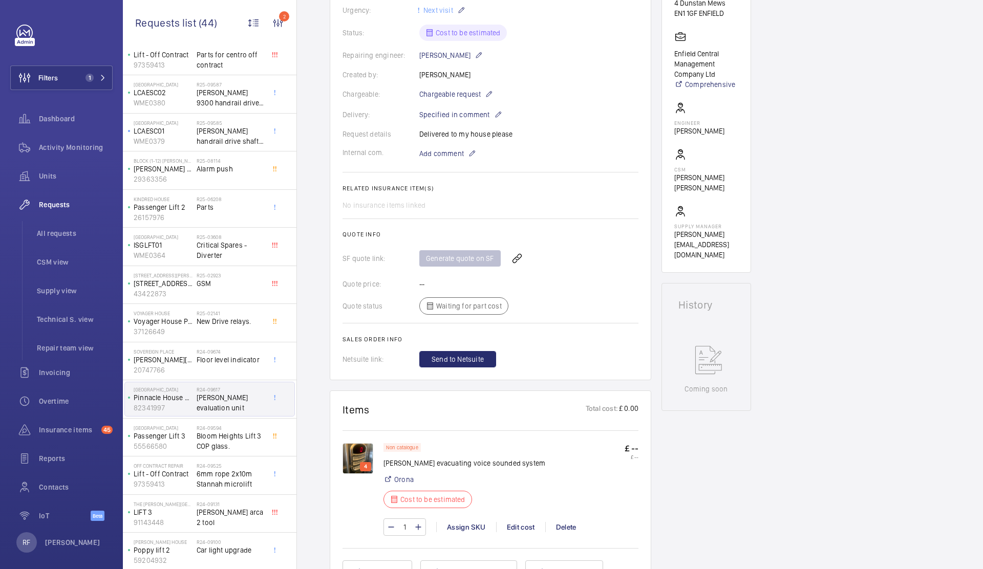
scroll to position [284, 0]
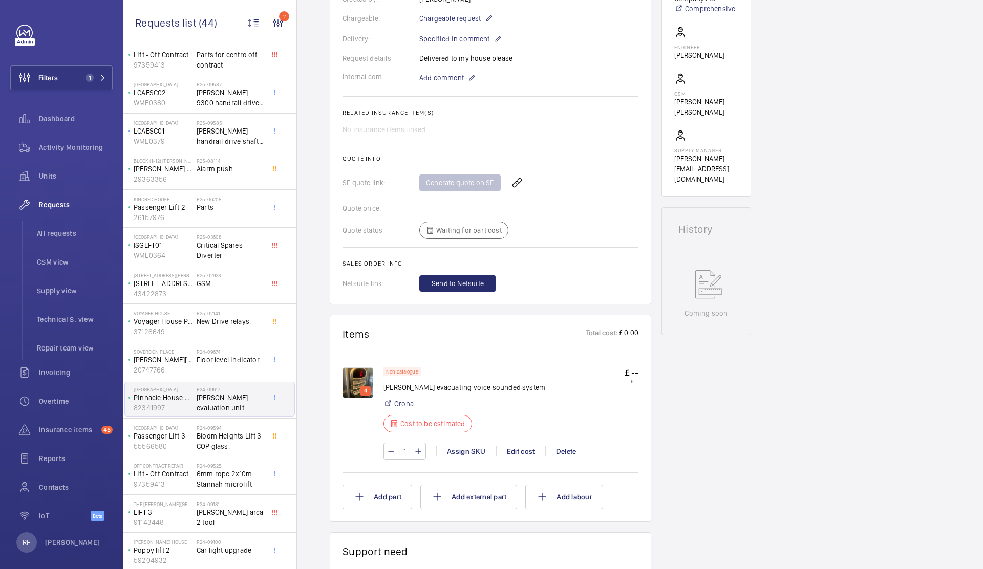
click at [354, 386] on img at bounding box center [357, 383] width 31 height 31
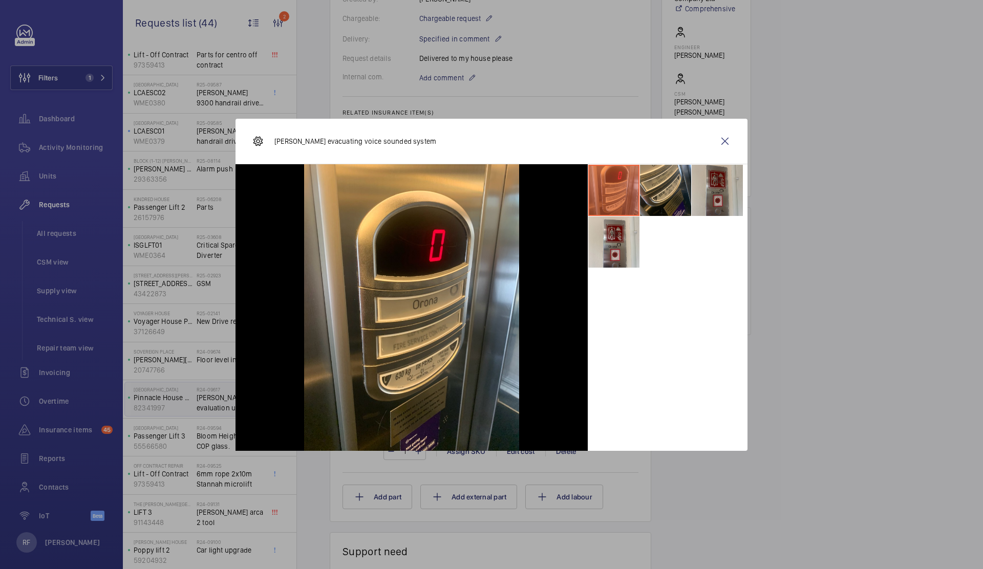
click at [722, 186] on li at bounding box center [717, 190] width 51 height 51
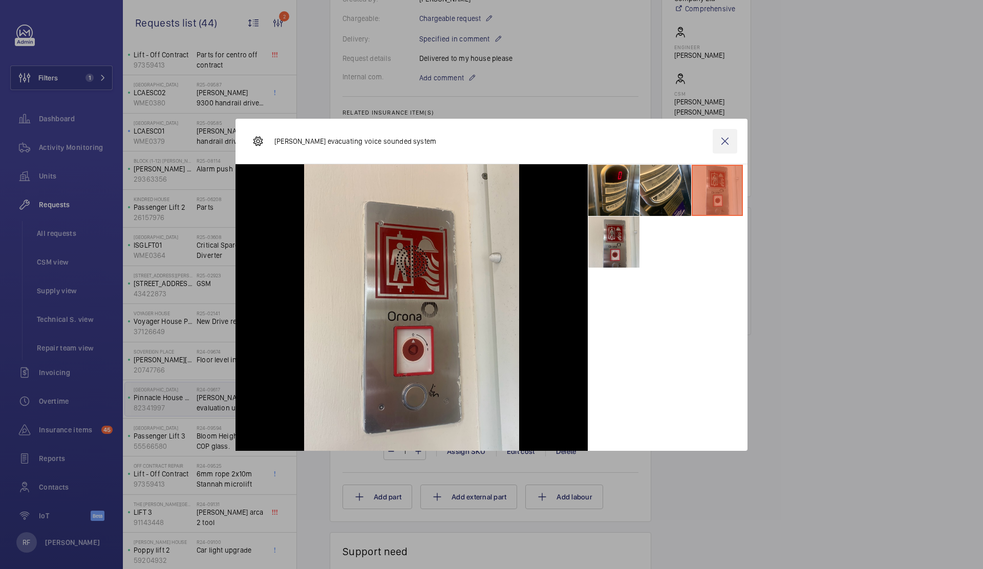
click at [724, 139] on wm-front-icon-button at bounding box center [725, 141] width 25 height 25
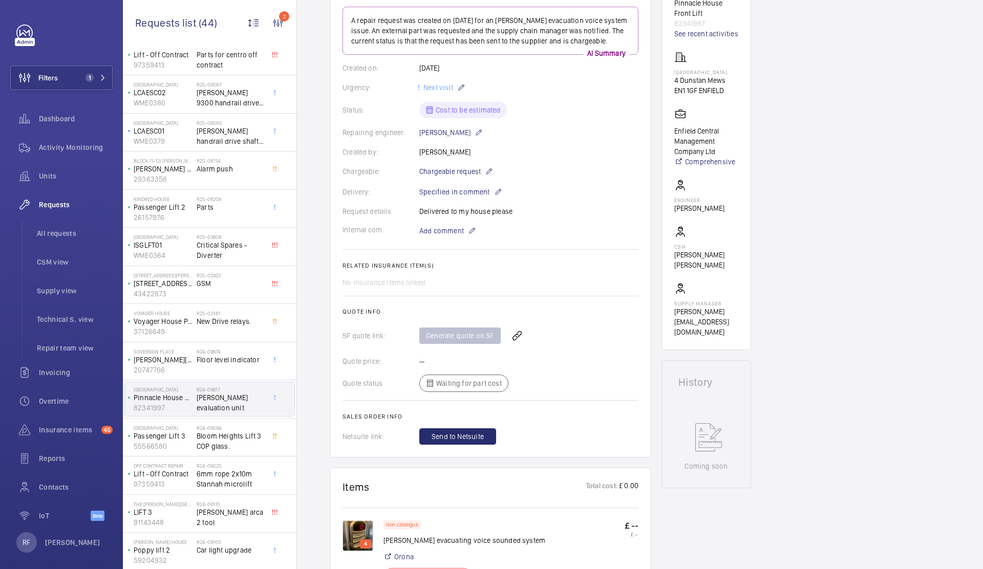
scroll to position [127, 0]
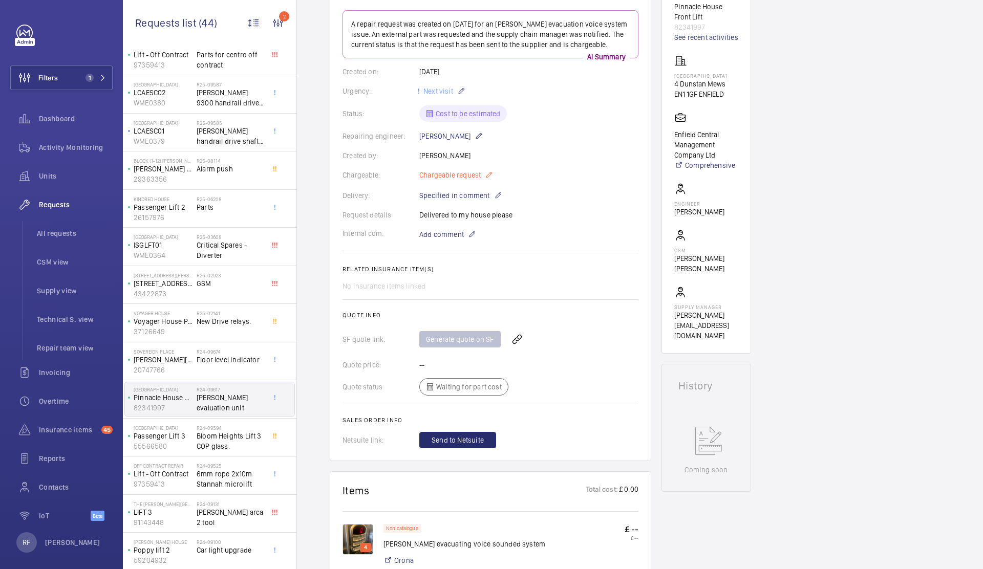
click at [488, 180] on mat-icon at bounding box center [489, 175] width 8 height 12
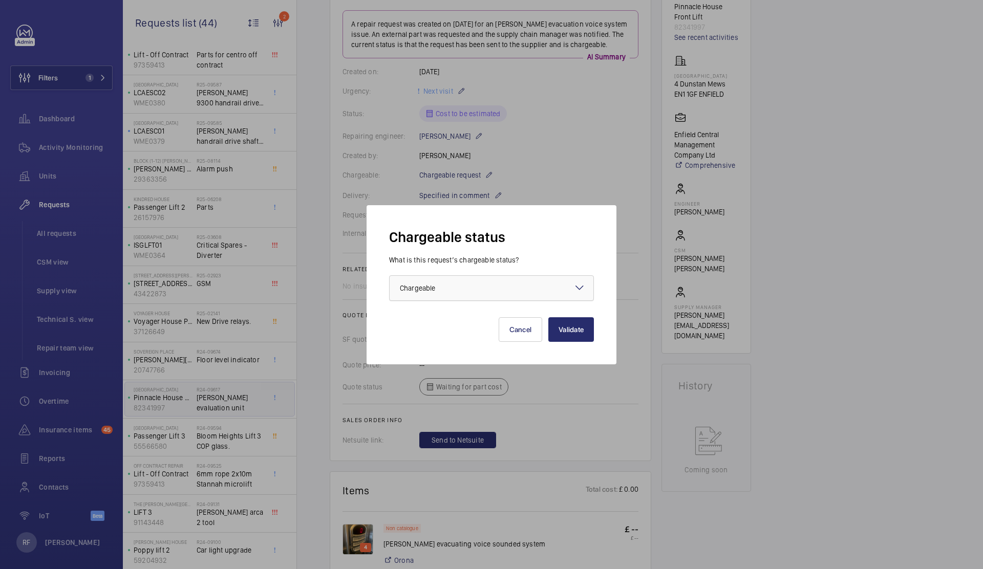
click at [456, 292] on div "× Chargeable" at bounding box center [430, 288] width 61 height 10
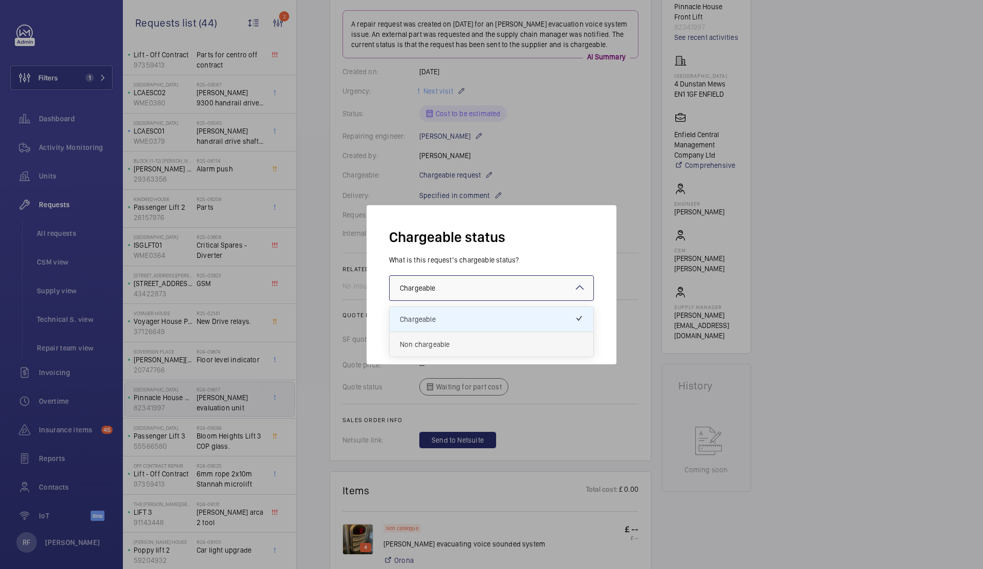
click at [442, 339] on span "Non chargeable" at bounding box center [491, 344] width 183 height 10
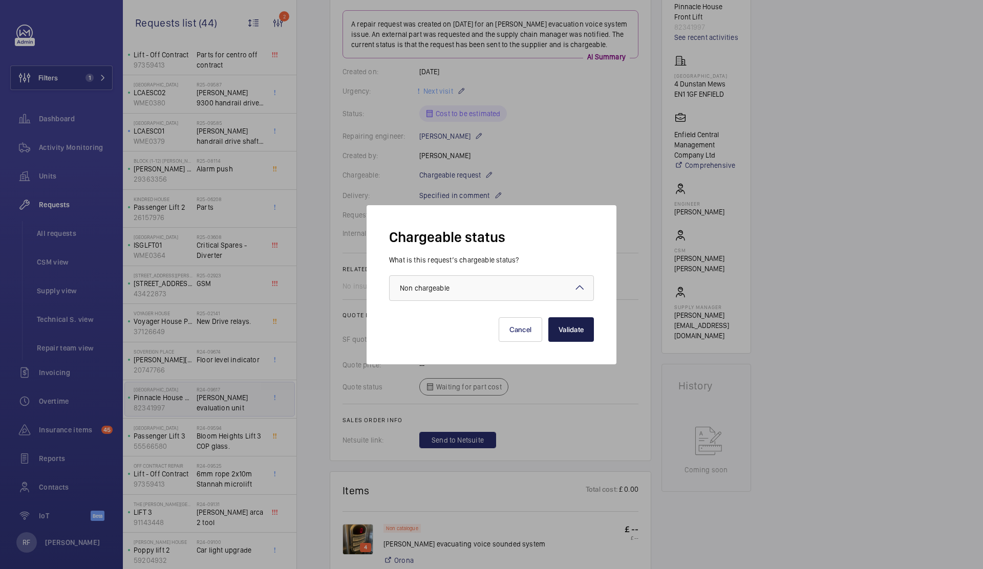
click at [592, 333] on button "Validate" at bounding box center [571, 329] width 46 height 25
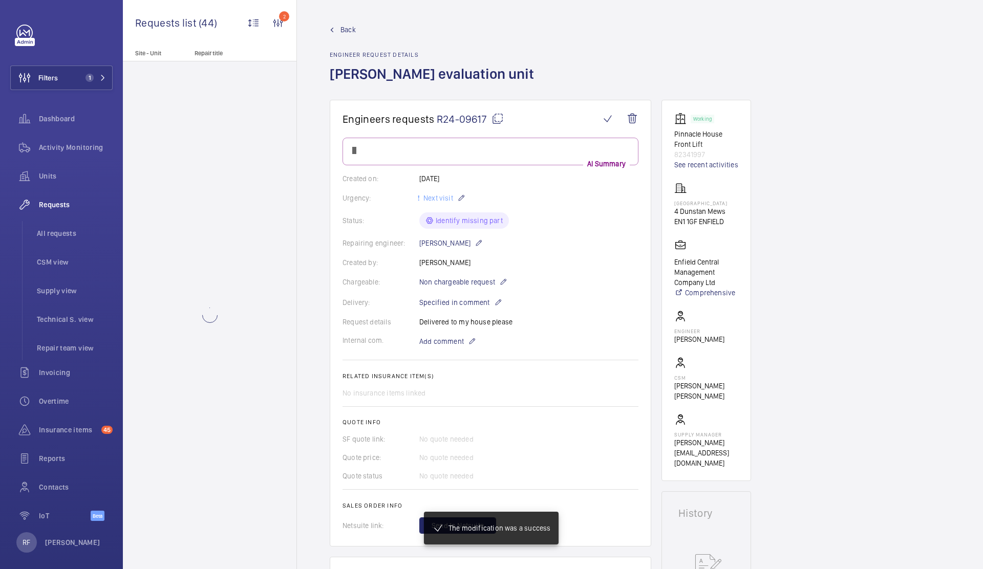
scroll to position [0, 0]
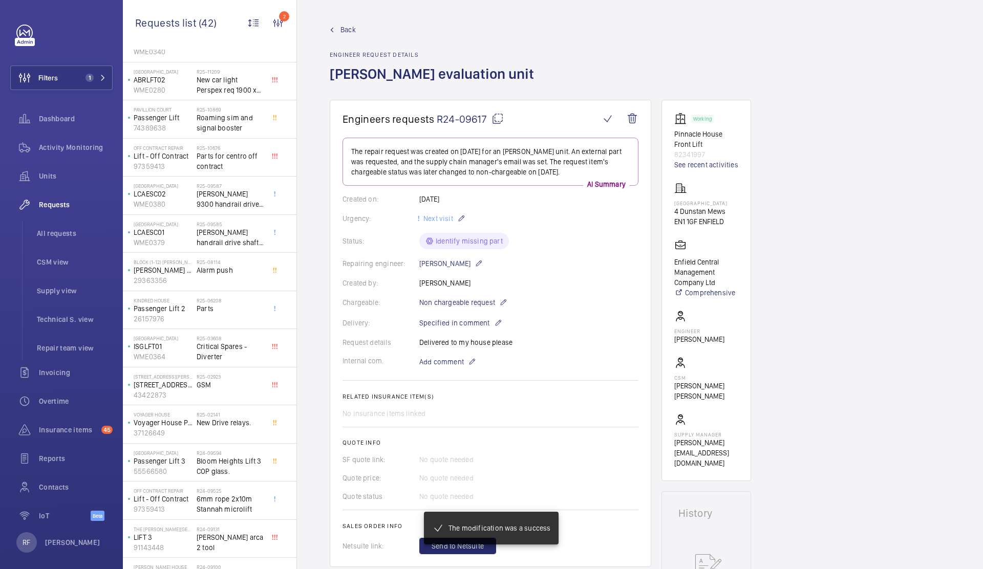
scroll to position [38, 0]
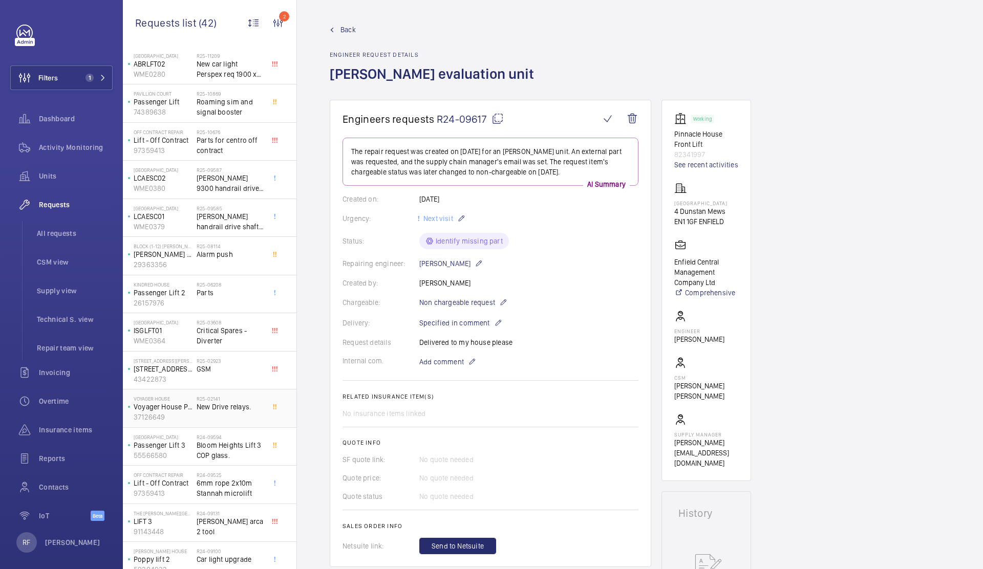
scroll to position [98, 0]
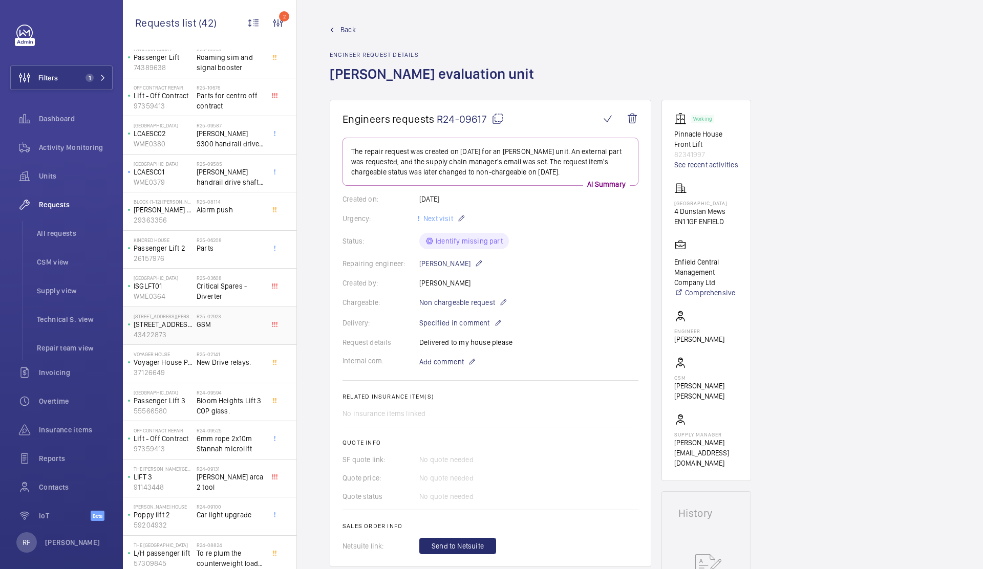
click at [224, 335] on div "R25-02923 GSM" at bounding box center [231, 328] width 68 height 30
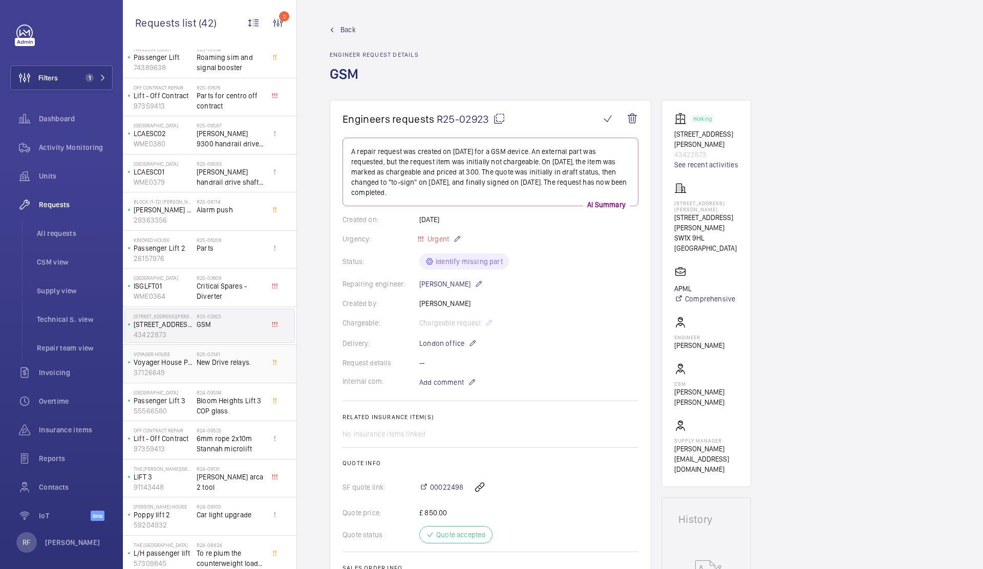
click at [229, 372] on div "R25-02141 New Drive relays." at bounding box center [231, 366] width 68 height 30
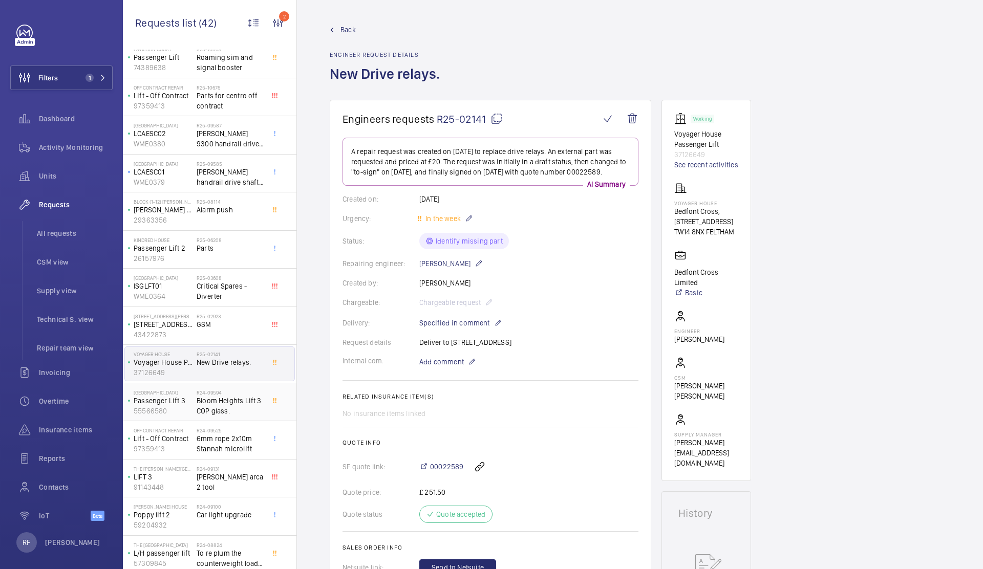
click at [232, 408] on span "Bloom Heights Lift 3 COP glass." at bounding box center [231, 406] width 68 height 20
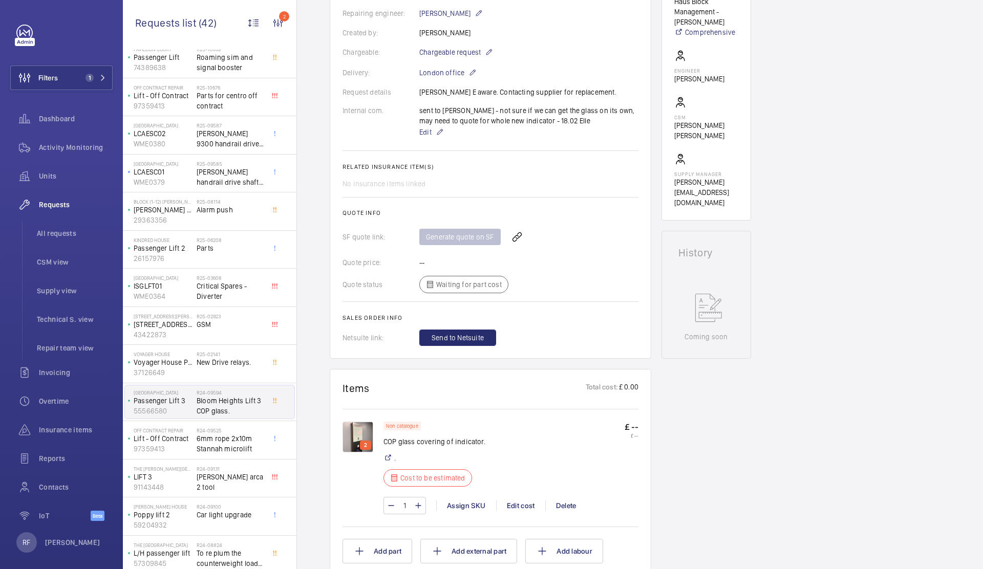
scroll to position [297, 0]
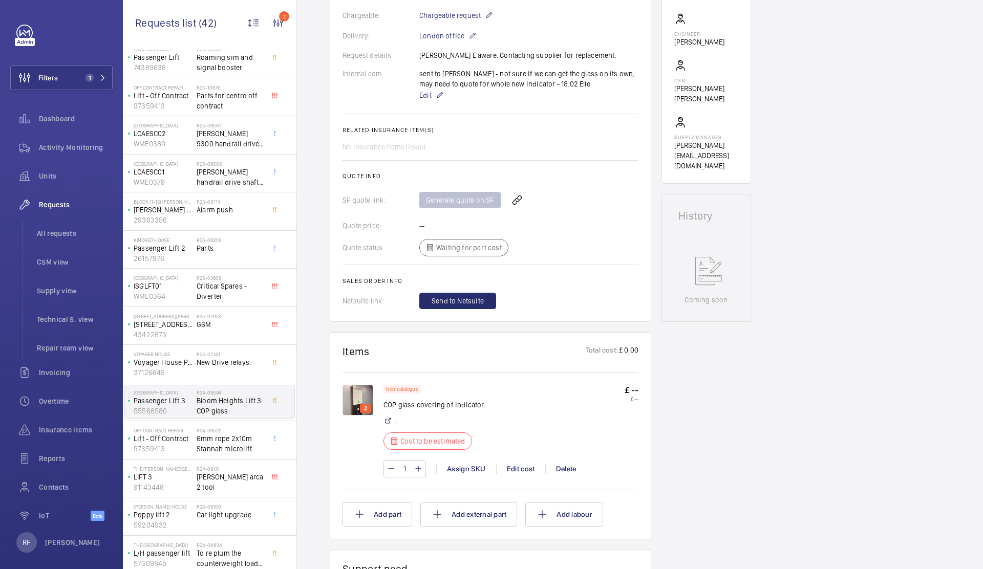
click at [352, 396] on img at bounding box center [357, 400] width 31 height 31
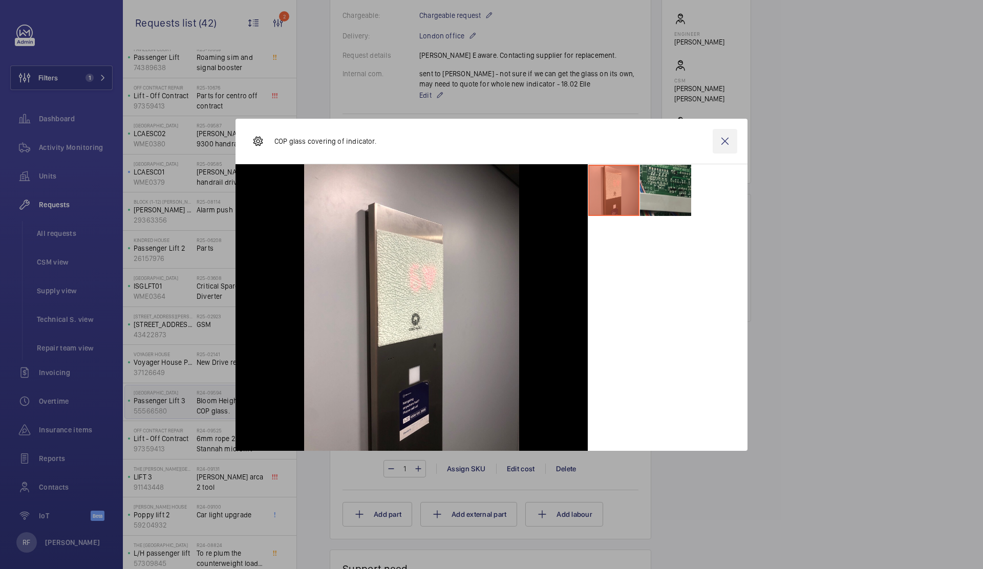
click at [726, 142] on wm-front-icon-button at bounding box center [725, 141] width 25 height 25
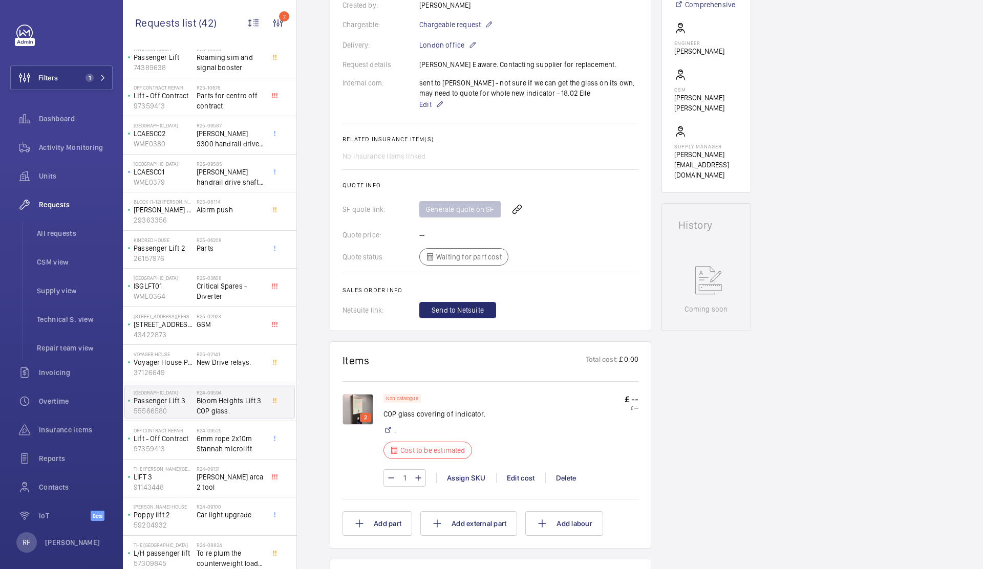
scroll to position [13, 0]
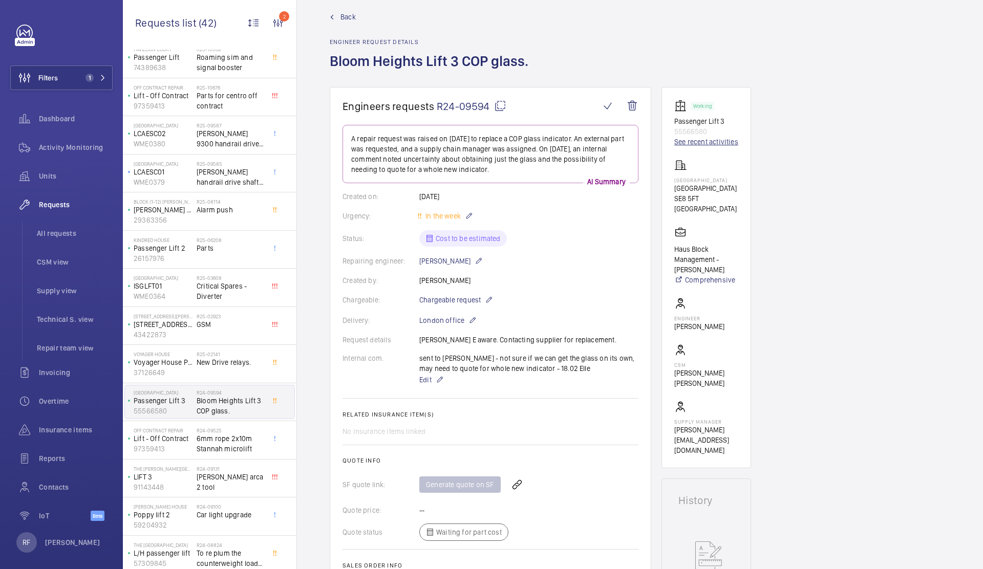
click at [695, 142] on link "See recent activities" at bounding box center [706, 142] width 64 height 10
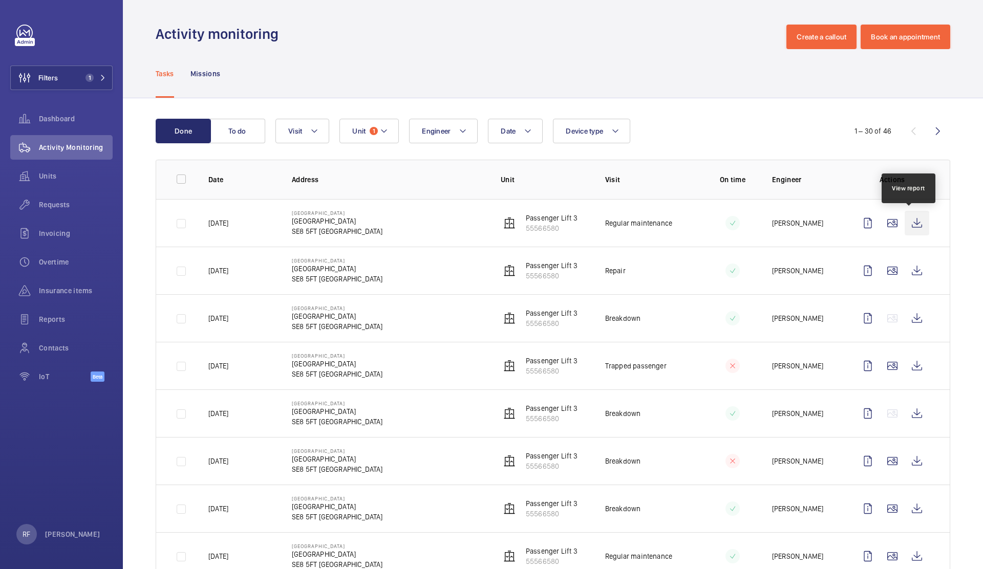
click at [906, 220] on wm-front-icon-button at bounding box center [917, 223] width 25 height 25
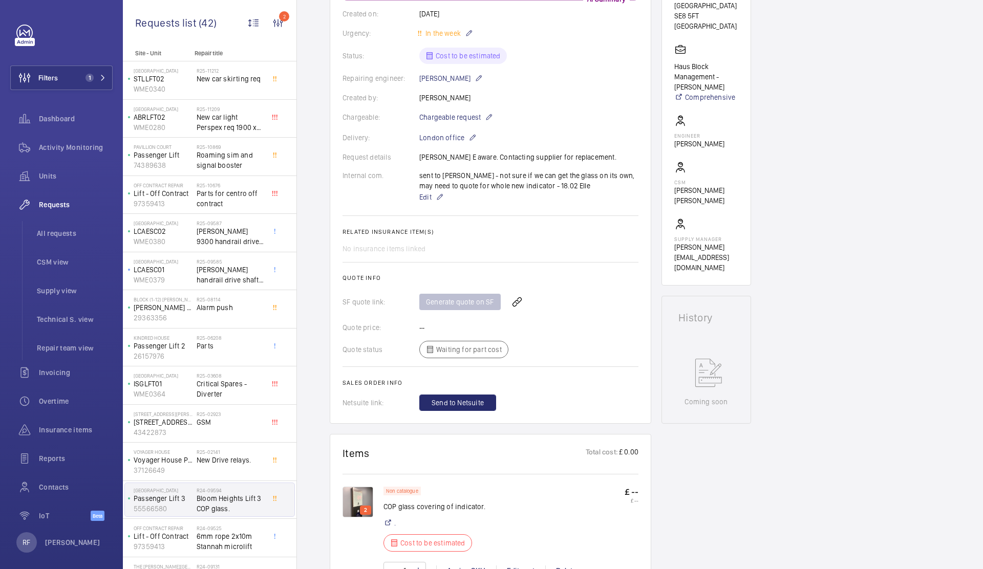
scroll to position [200, 0]
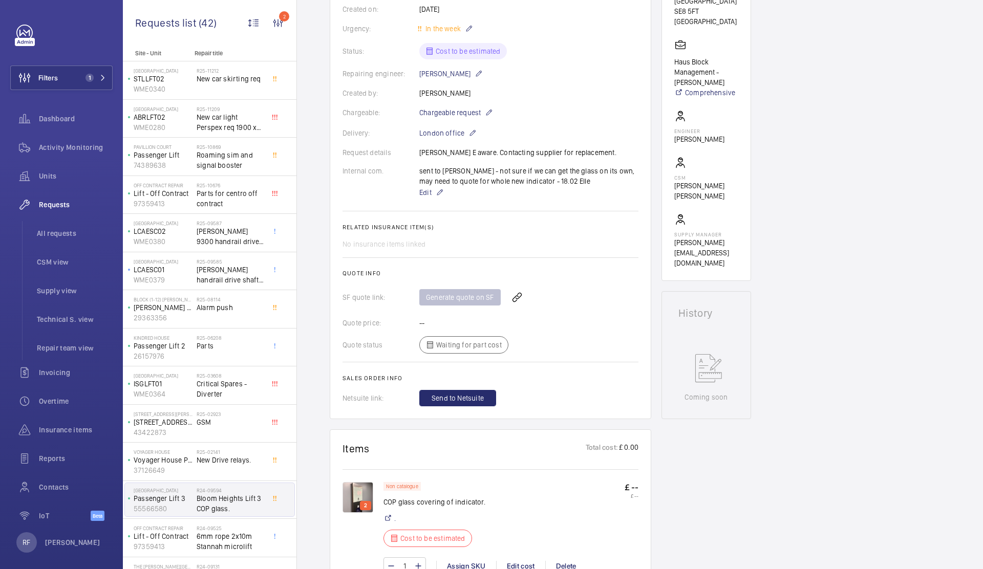
click at [356, 497] on img at bounding box center [357, 497] width 31 height 31
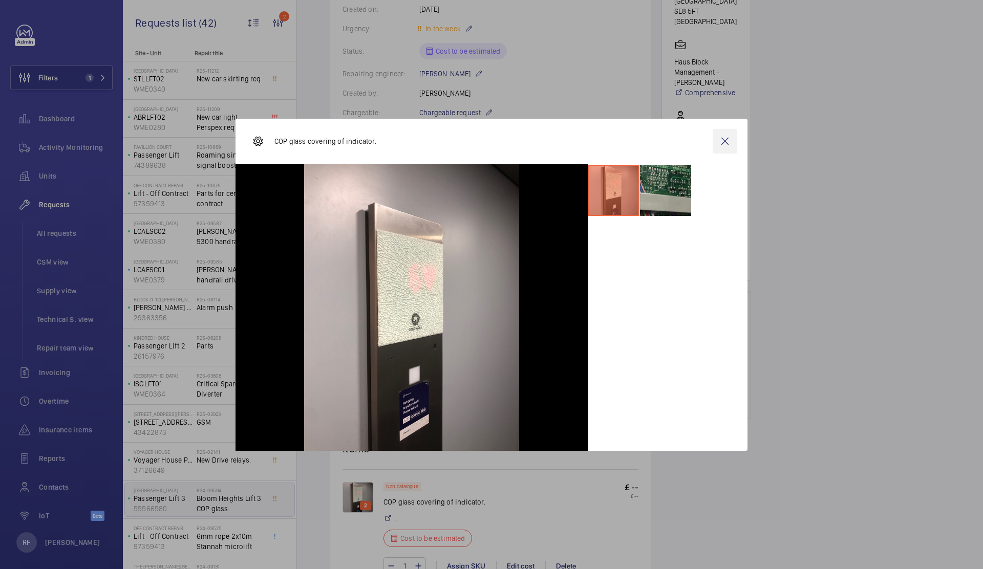
click at [726, 141] on wm-front-icon-button at bounding box center [725, 141] width 25 height 25
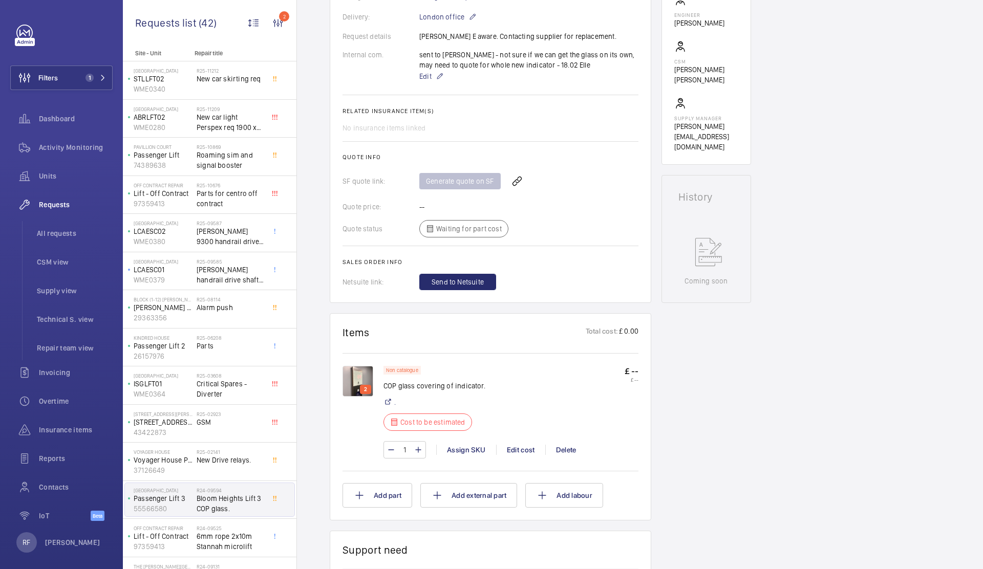
scroll to position [251, 0]
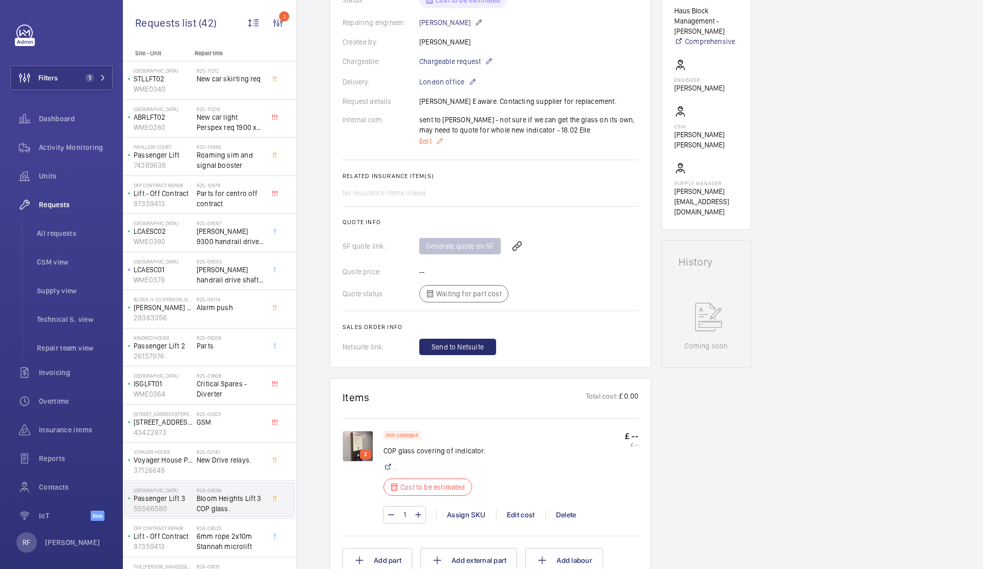
click at [440, 141] on mat-icon at bounding box center [440, 141] width 8 height 12
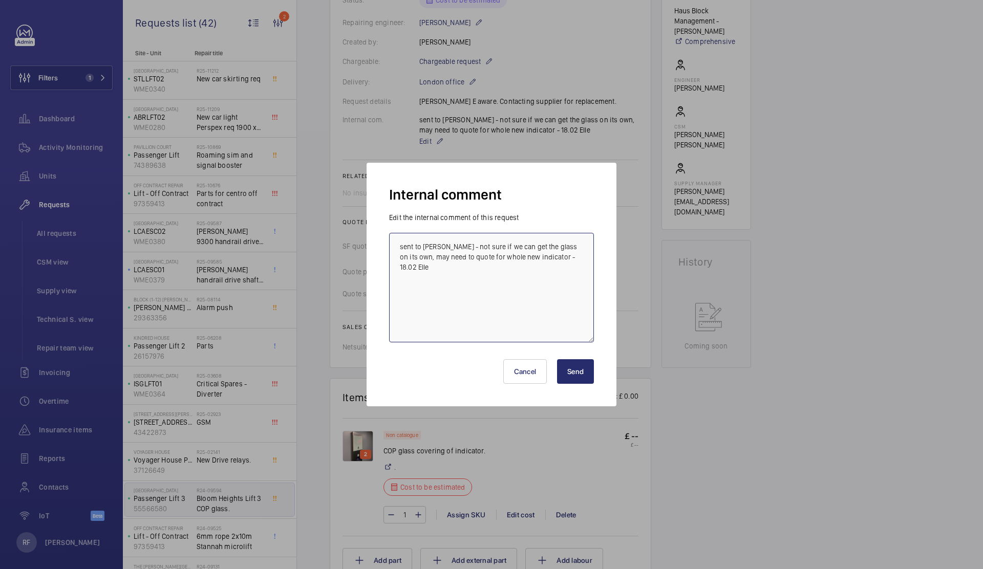
click at [455, 290] on textarea "sent to davenport - not sure if we can get the glass on its own, may need to qu…" at bounding box center [491, 288] width 205 height 110
click at [415, 268] on textarea "sent to davenport - not sure if we can get the glass on its own, may need to qu…" at bounding box center [491, 288] width 205 height 110
click at [417, 269] on textarea "sent to davenport - not sure if we can get the glass on its own, may need to qu…" at bounding box center [491, 288] width 205 height 110
click at [400, 273] on textarea "sent to davenport - not sure if we can get the glass on its own, may need to qu…" at bounding box center [491, 288] width 205 height 110
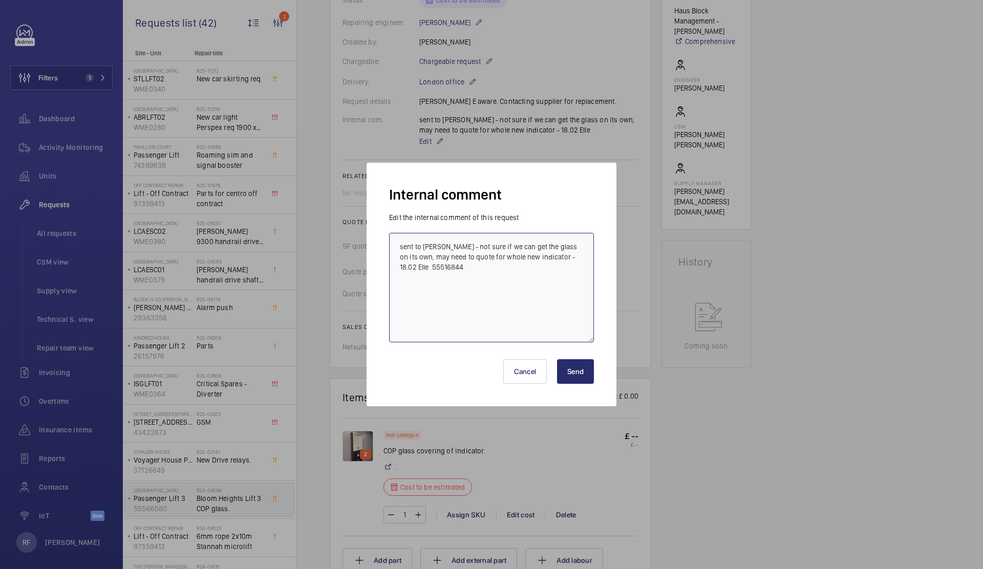
click at [399, 268] on textarea "sent to davenport - not sure if we can get the glass on its own, may need to qu…" at bounding box center [491, 288] width 205 height 110
click at [493, 269] on textarea "sent to davenport - not sure if we can get the glass on its own, may need to qu…" at bounding box center [491, 288] width 205 height 110
click at [538, 270] on textarea "sent to davenport - not sure if we can get the glass on its own, may need to qu…" at bounding box center [491, 288] width 205 height 110
paste textarea "389.00"
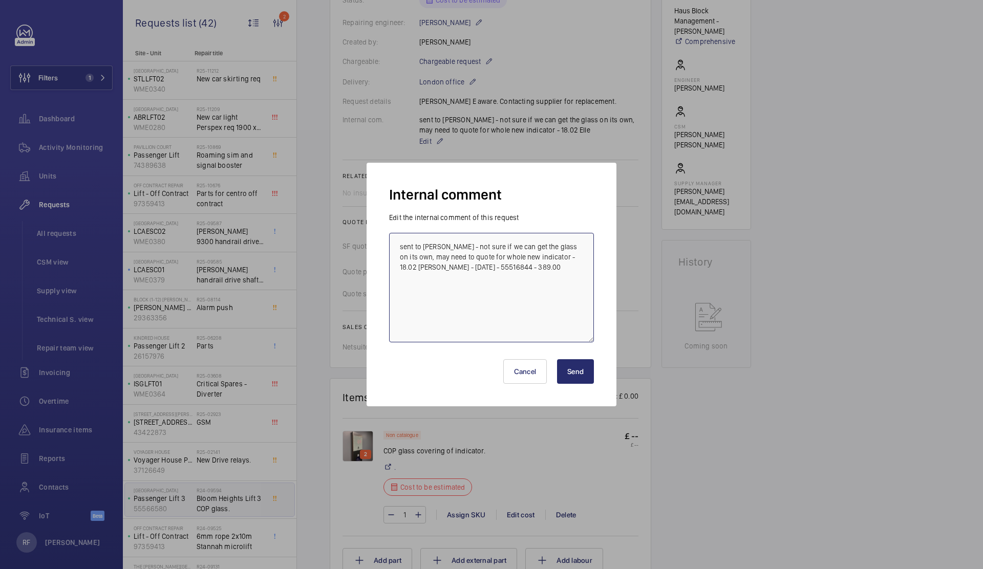
click at [519, 269] on textarea "sent to davenport - not sure if we can get the glass on its own, may need to qu…" at bounding box center [491, 288] width 205 height 110
paste textarea "https://shop.shorts-lifts.co.uk/sd078-0021-schindler-indicator-cover-panel-whit…"
type textarea "sent to davenport - not sure if we can get the glass on its own, may need to qu…"
click at [570, 372] on button "Send" at bounding box center [575, 371] width 37 height 25
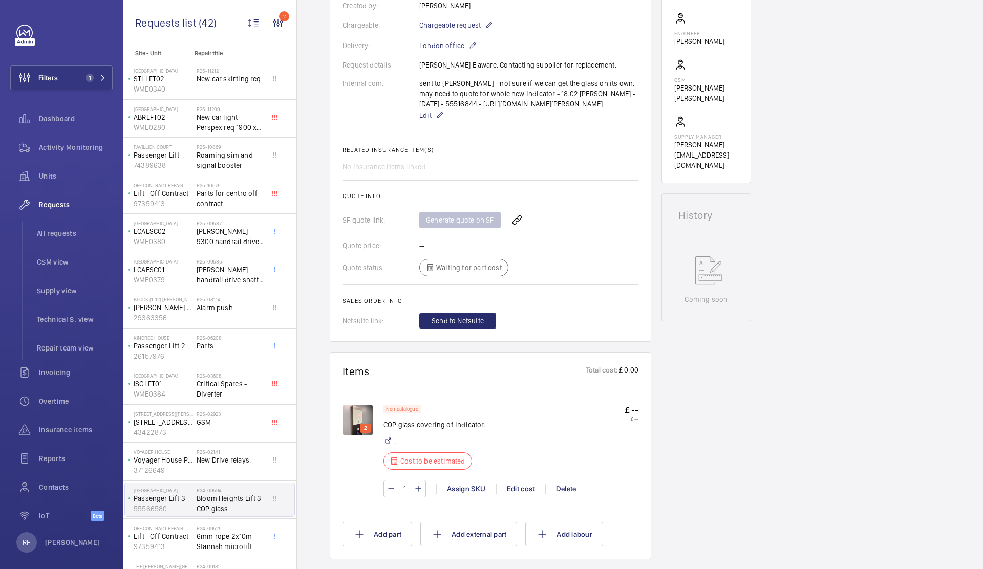
scroll to position [316, 0]
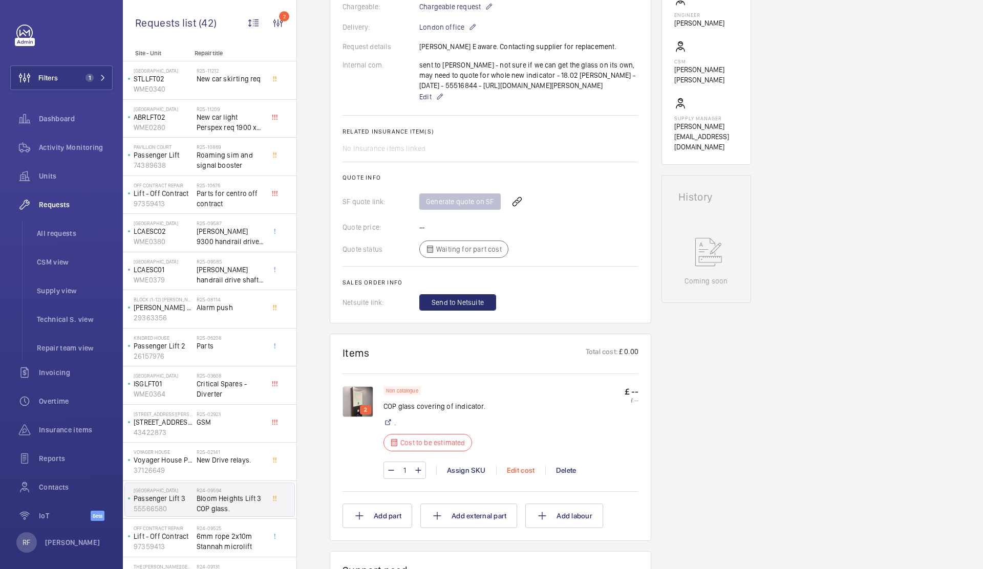
click at [519, 476] on div "Edit cost" at bounding box center [520, 470] width 49 height 10
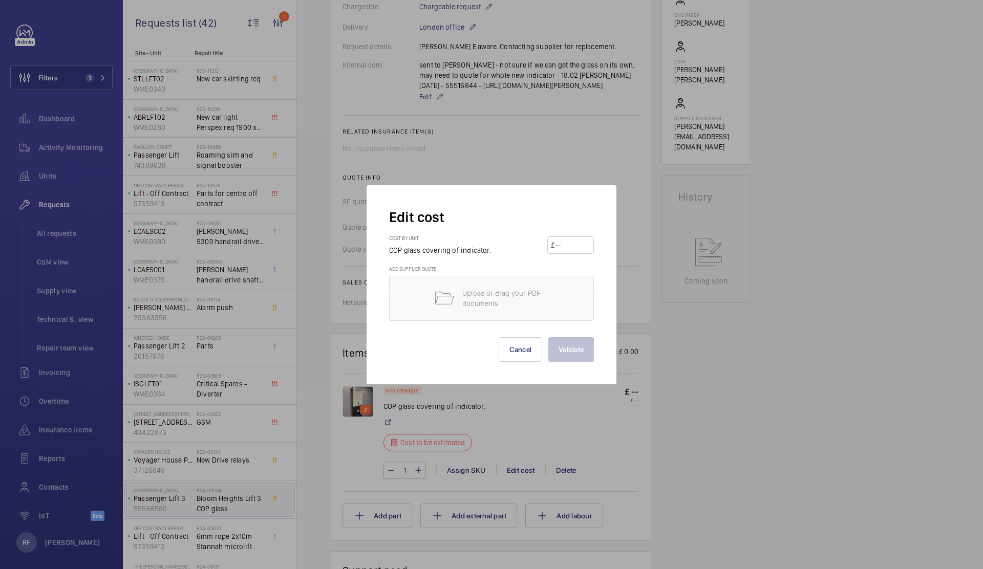
click at [568, 248] on input "number" at bounding box center [572, 245] width 36 height 16
type input "525"
click at [584, 347] on button "Validate" at bounding box center [571, 349] width 46 height 25
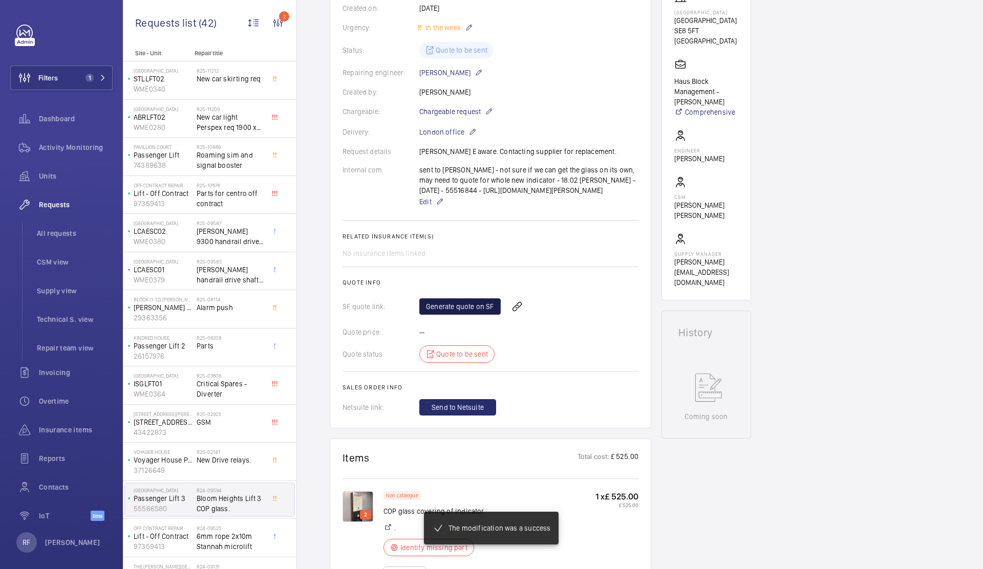
scroll to position [191, 0]
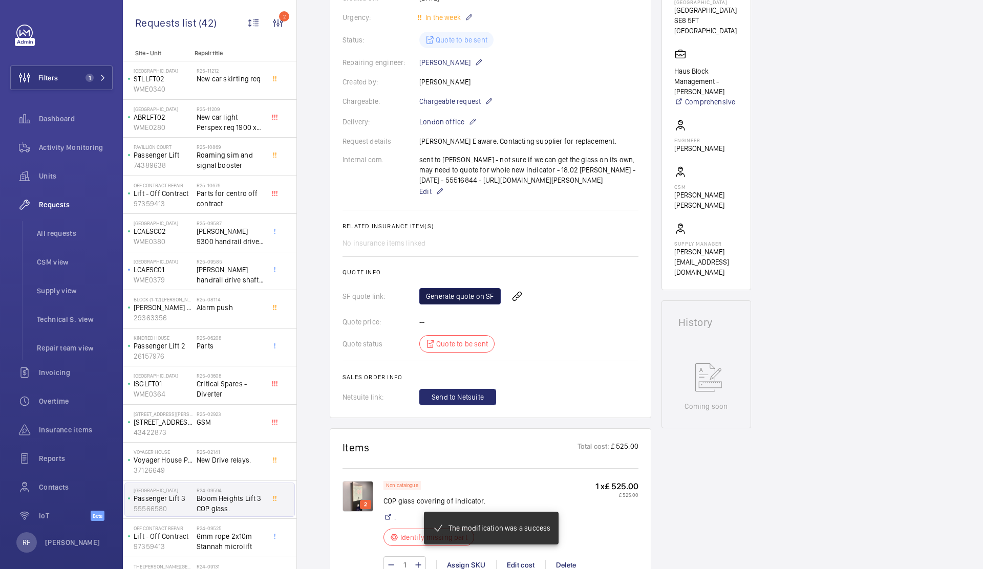
click at [449, 305] on link "Generate quote on SF" at bounding box center [459, 296] width 81 height 16
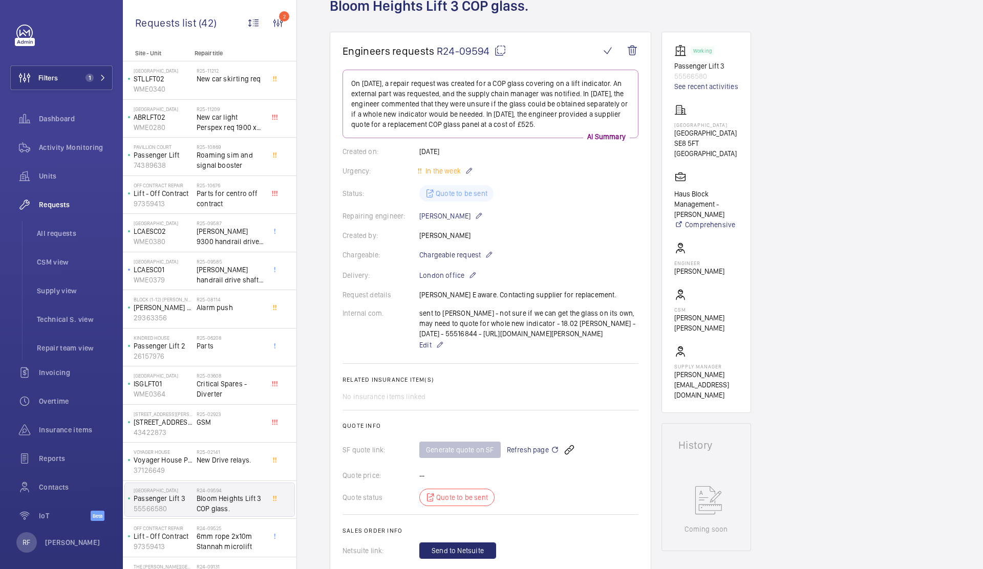
scroll to position [0, 0]
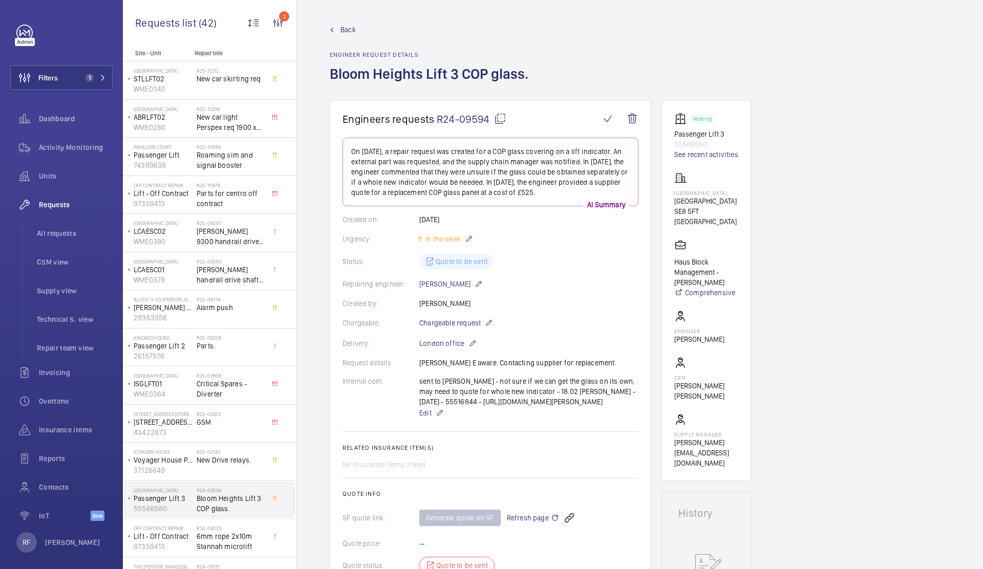
click at [501, 122] on mat-icon at bounding box center [500, 119] width 12 height 12
click at [62, 231] on span "All requests" at bounding box center [75, 233] width 76 height 10
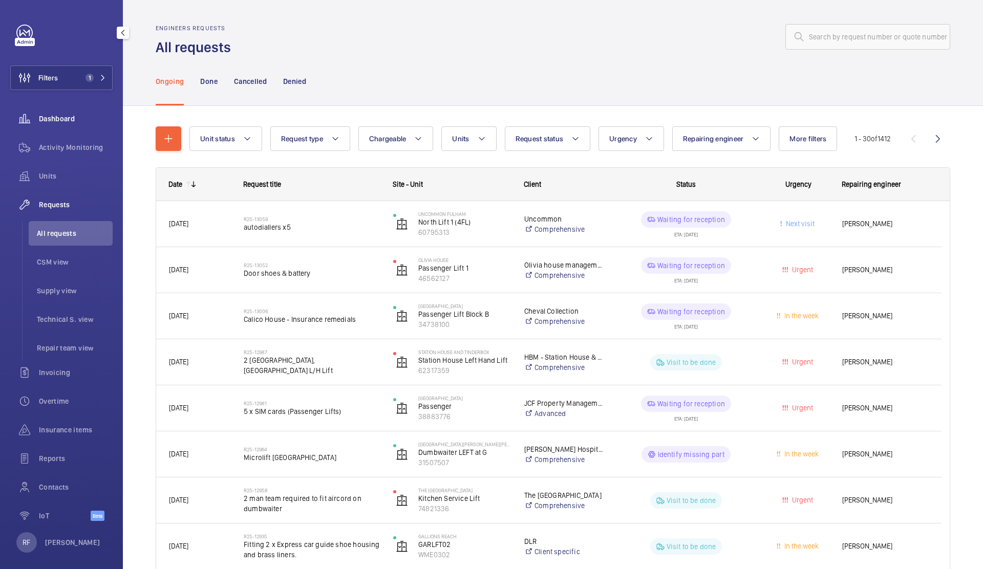
click at [57, 122] on span "Dashboard" at bounding box center [76, 119] width 74 height 10
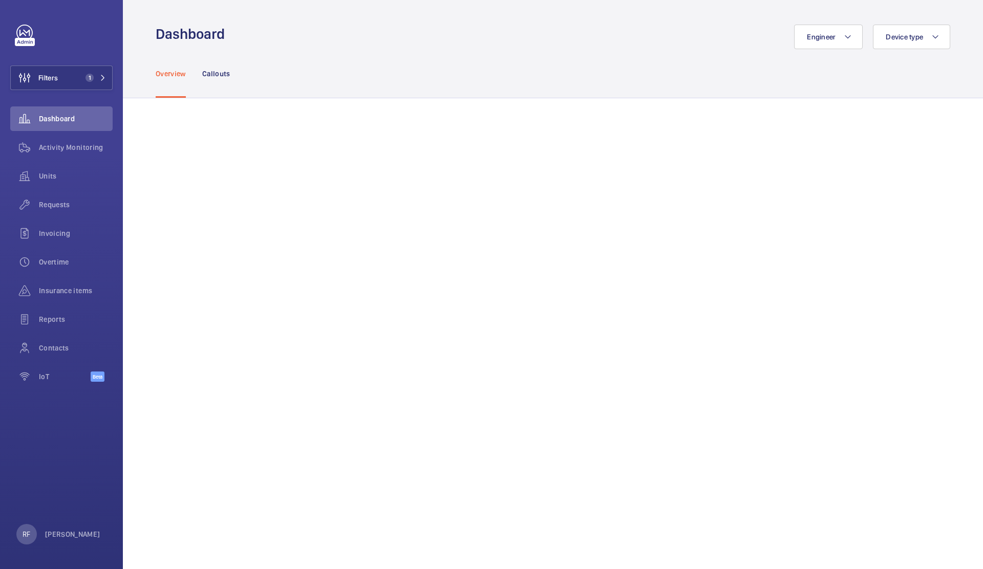
click at [198, 77] on nav "Overview Callouts" at bounding box center [193, 73] width 75 height 49
click at [208, 77] on p "Callouts" at bounding box center [216, 74] width 28 height 10
click at [50, 76] on span "Filters" at bounding box center [47, 78] width 19 height 10
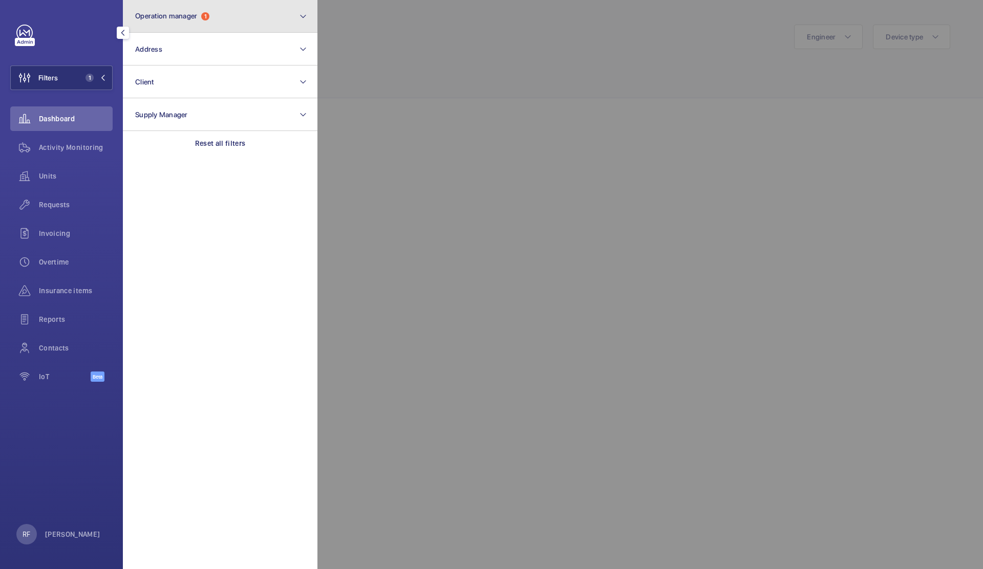
click at [189, 15] on span "Operation manager" at bounding box center [166, 16] width 62 height 8
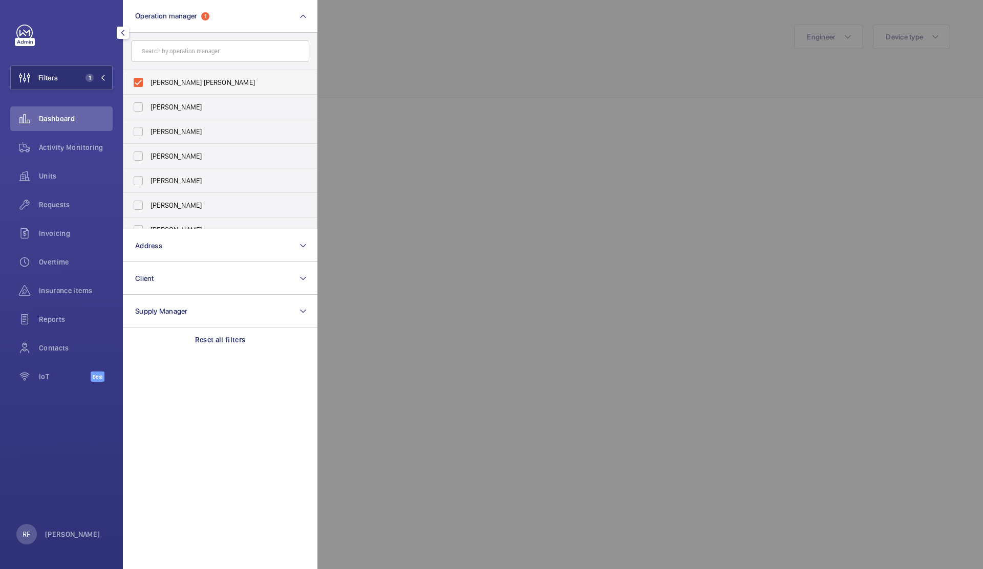
click at [172, 82] on span "[PERSON_NAME] [PERSON_NAME]" at bounding box center [221, 82] width 141 height 10
click at [148, 82] on input "[PERSON_NAME] [PERSON_NAME]" at bounding box center [138, 82] width 20 height 20
checkbox input "false"
click at [375, 86] on div at bounding box center [808, 284] width 983 height 569
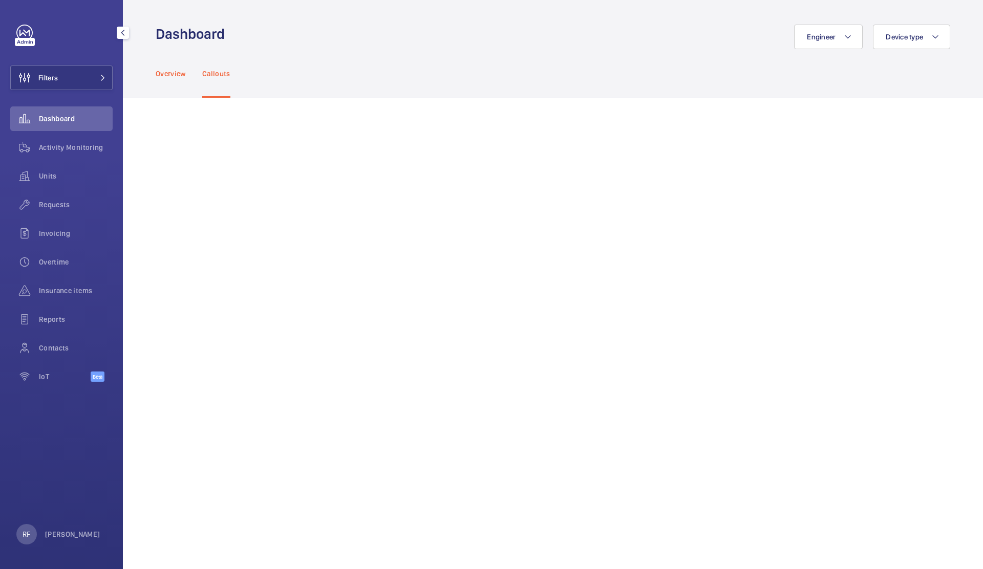
click at [164, 72] on p "Overview" at bounding box center [171, 74] width 30 height 10
